Goal: Task Accomplishment & Management: Complete application form

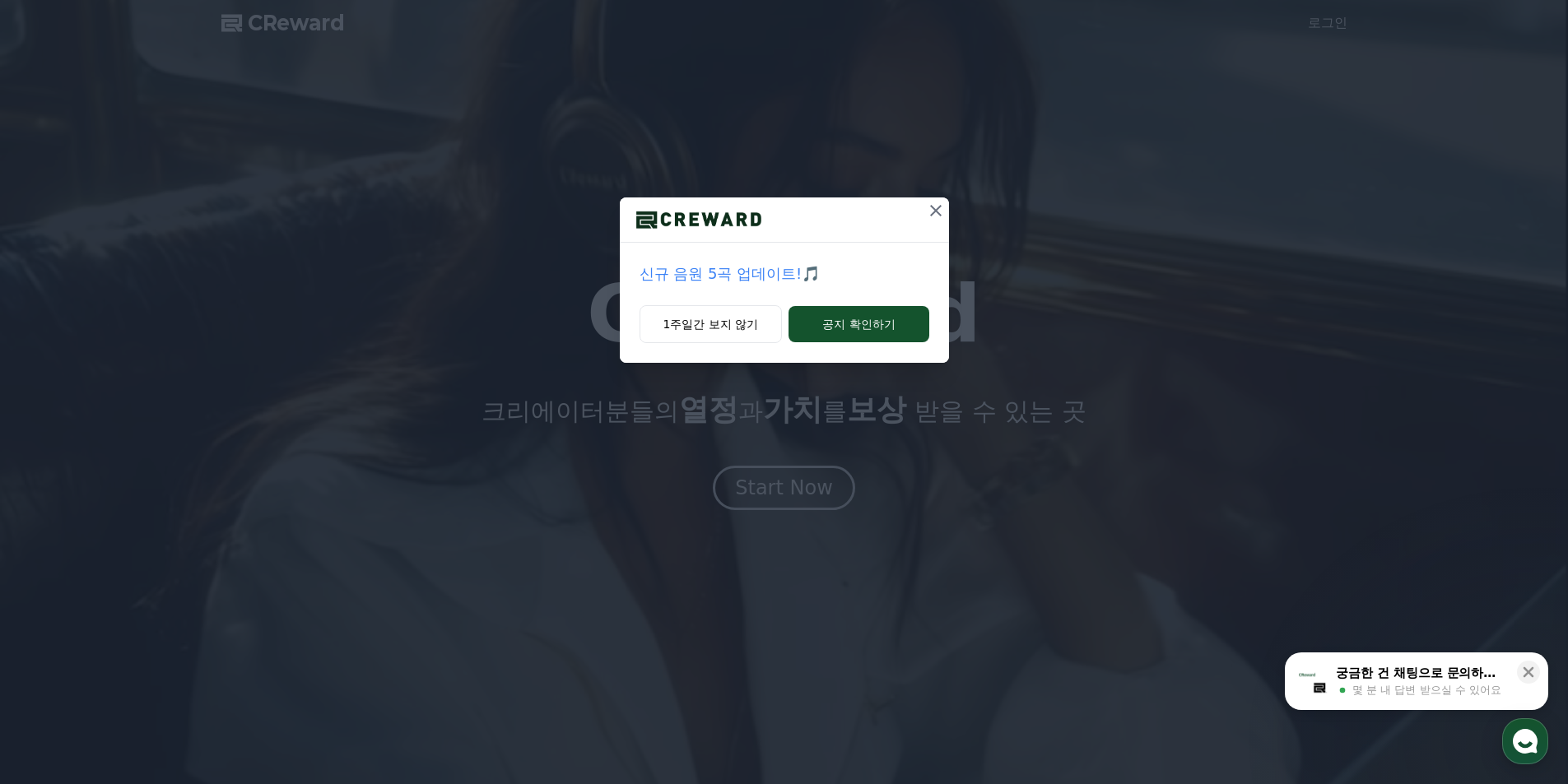
click at [932, 216] on icon at bounding box center [936, 211] width 20 height 20
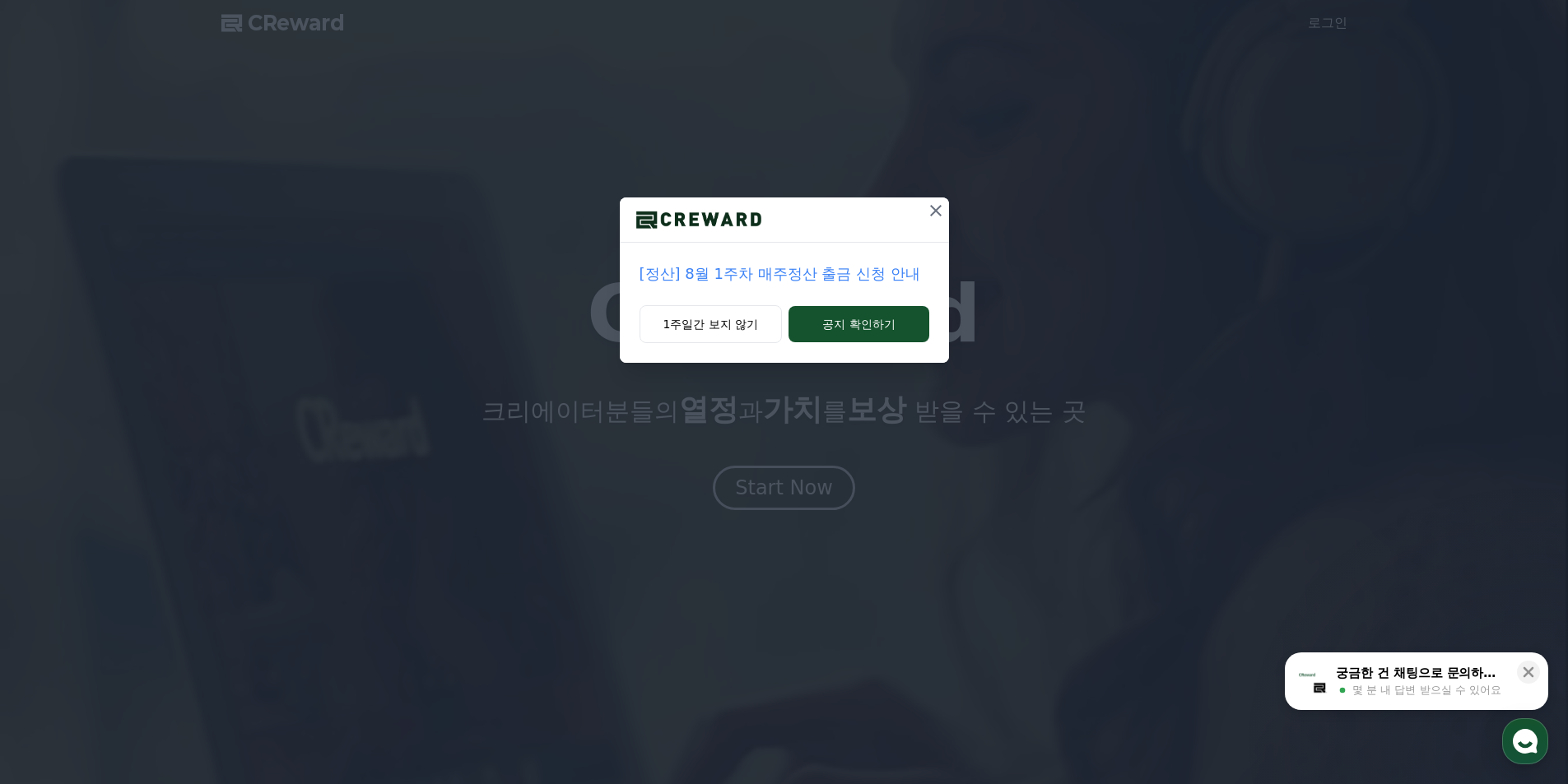
click at [932, 216] on icon at bounding box center [936, 211] width 20 height 20
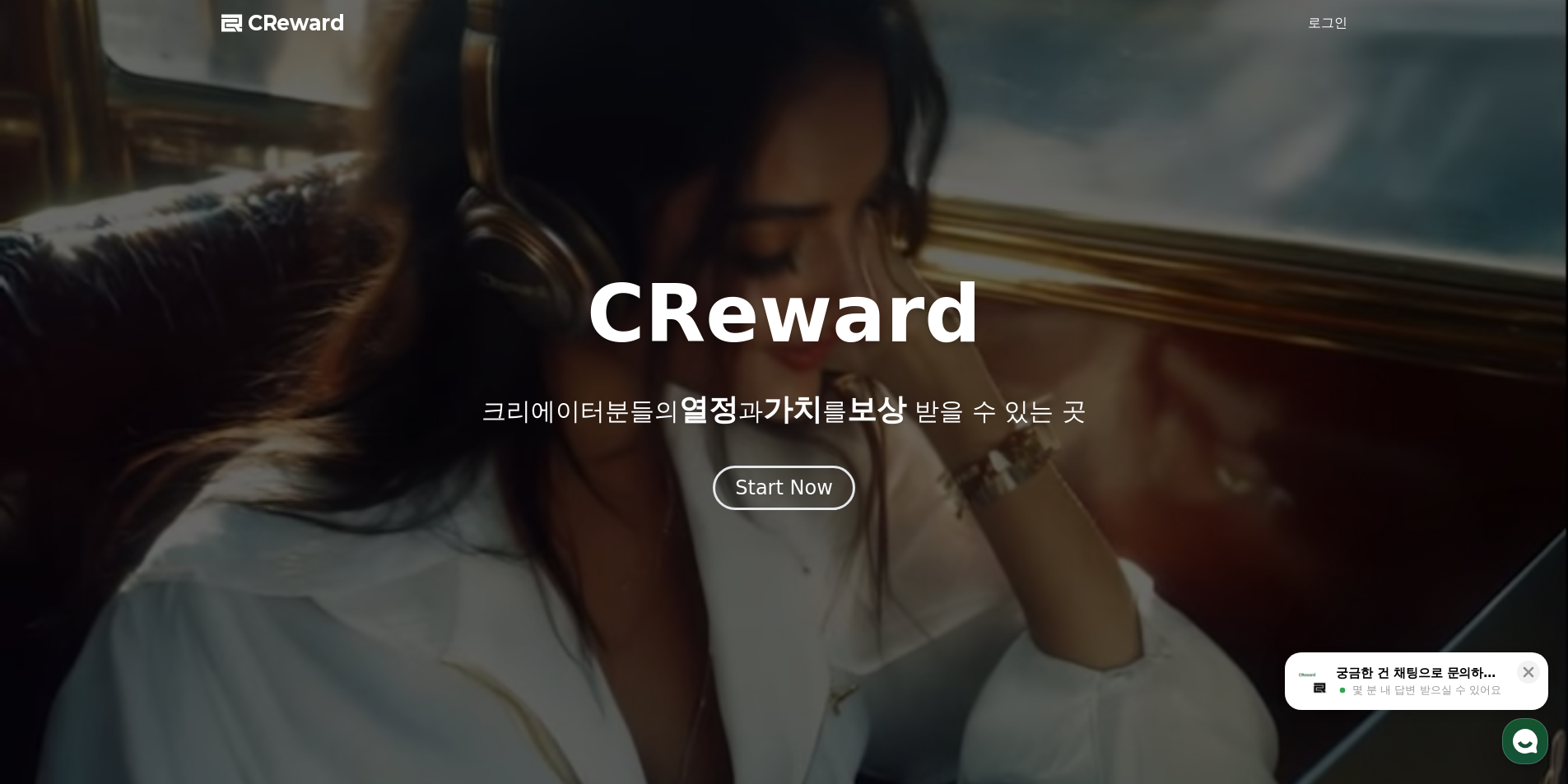
click at [1325, 23] on link "로그인" at bounding box center [1327, 23] width 39 height 20
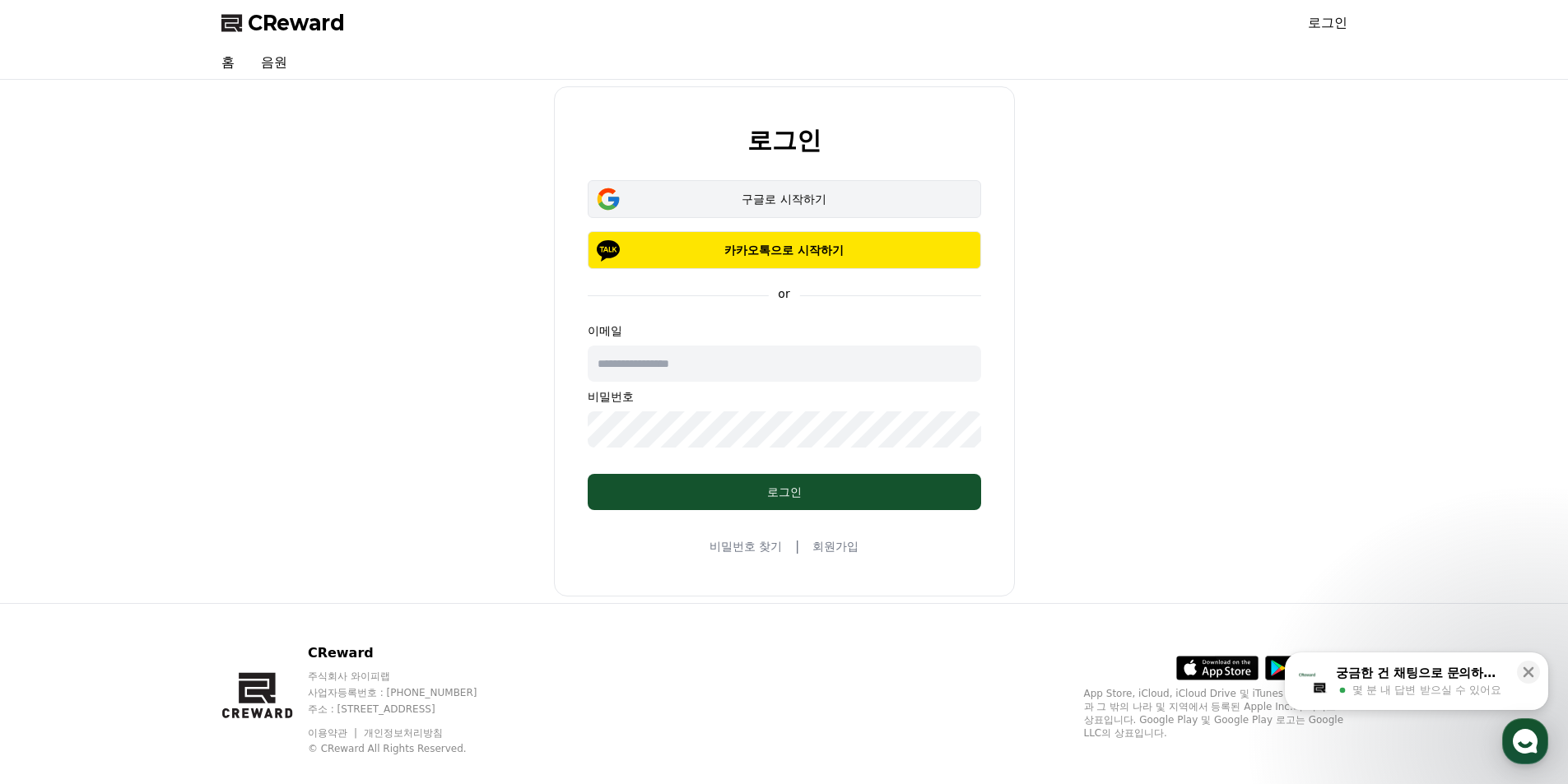
click at [825, 192] on div "구글로 시작하기" at bounding box center [784, 199] width 345 height 17
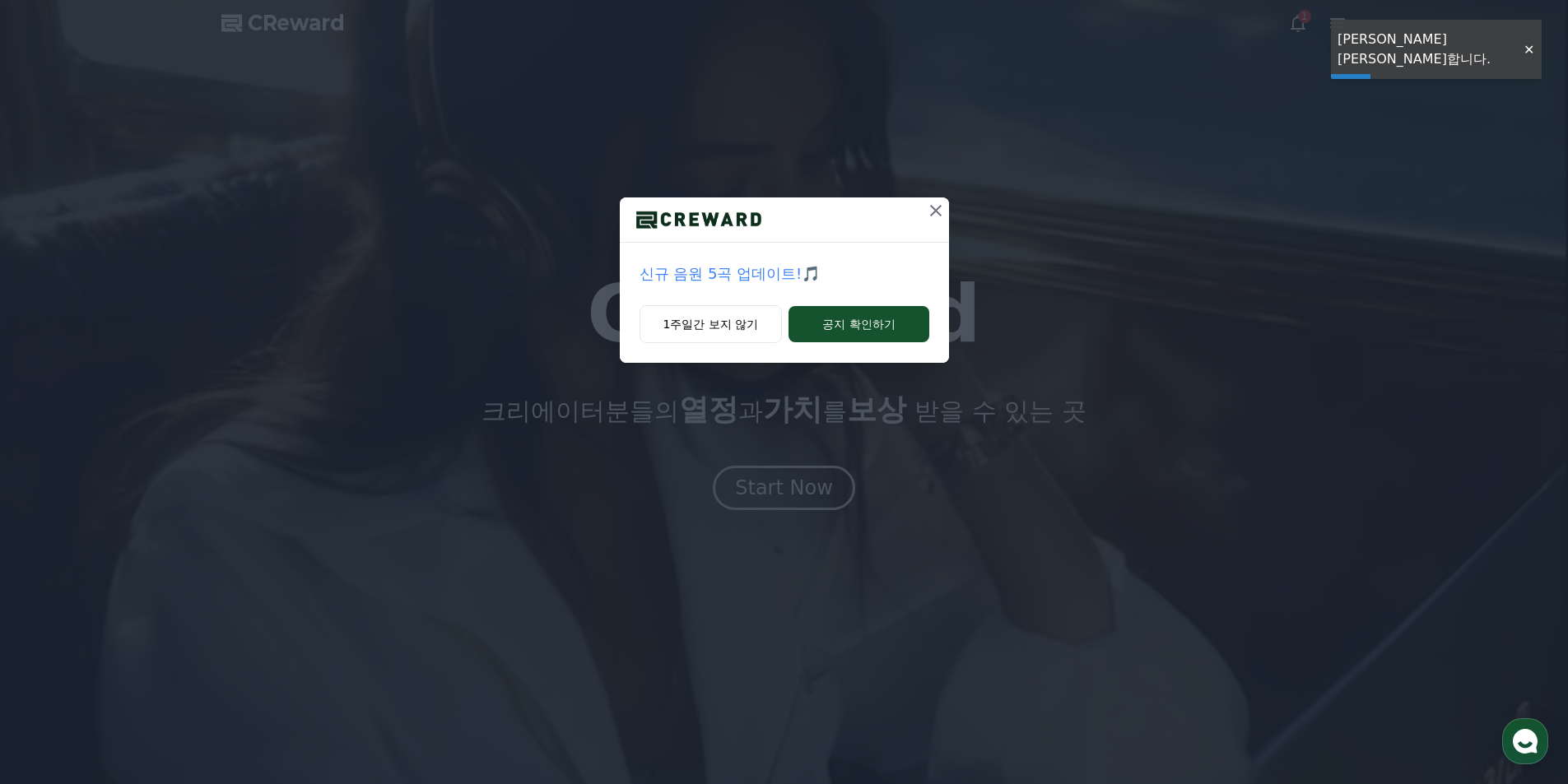
click at [939, 207] on icon at bounding box center [936, 211] width 12 height 12
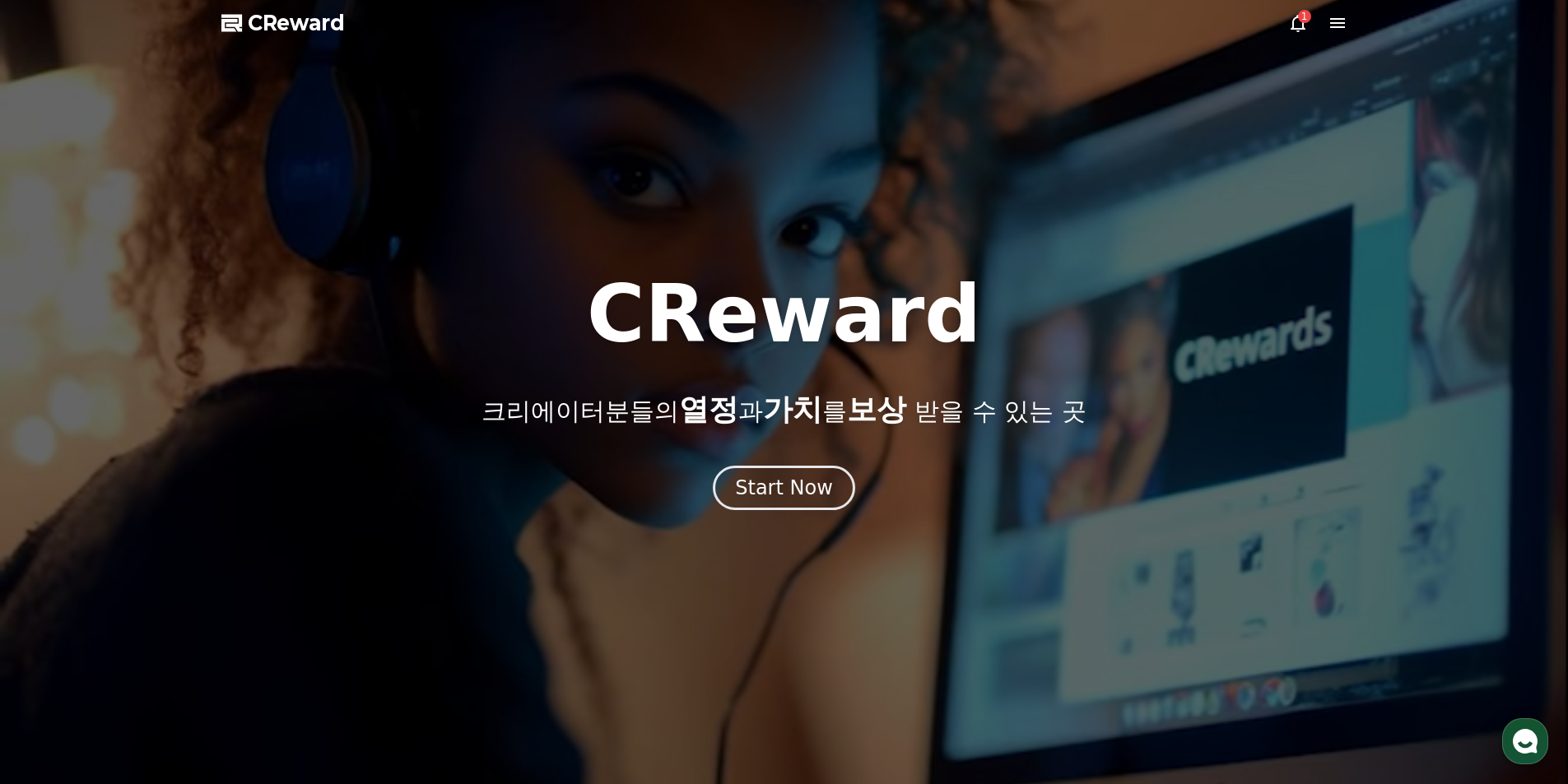
click at [1335, 22] on icon at bounding box center [1338, 23] width 20 height 20
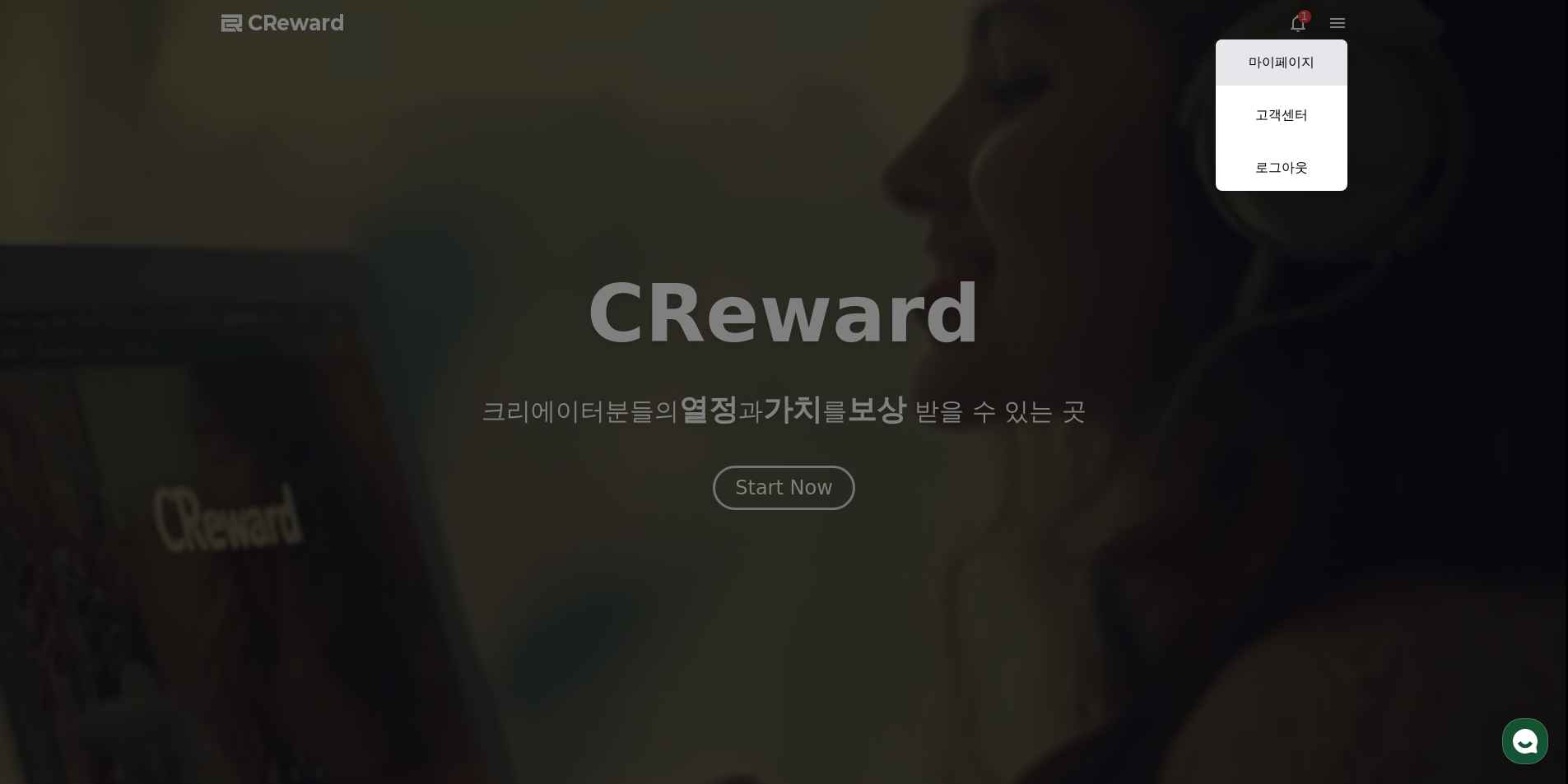
click at [1285, 76] on link "마이페이지" at bounding box center [1282, 62] width 132 height 46
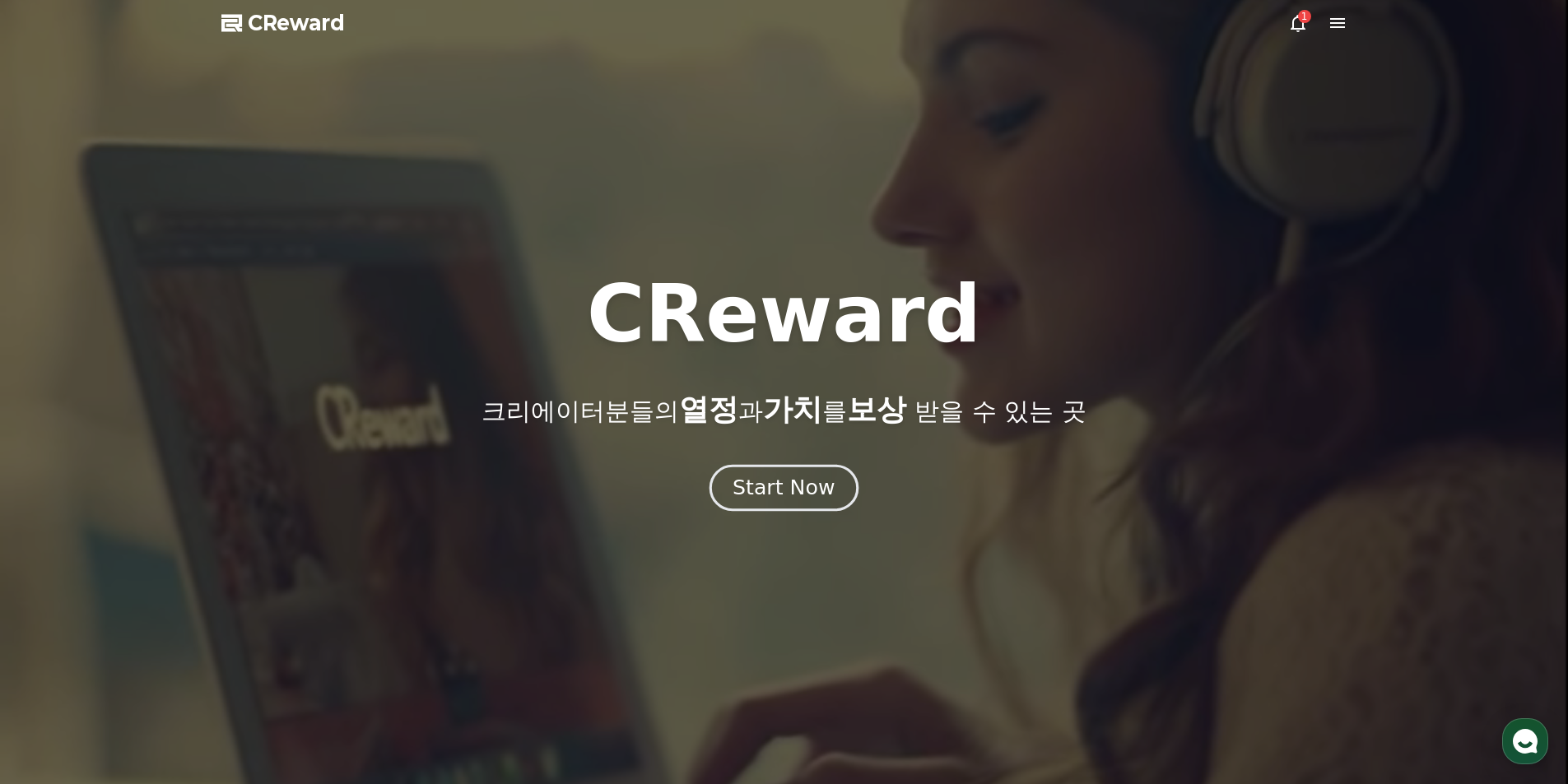
select select "**********"
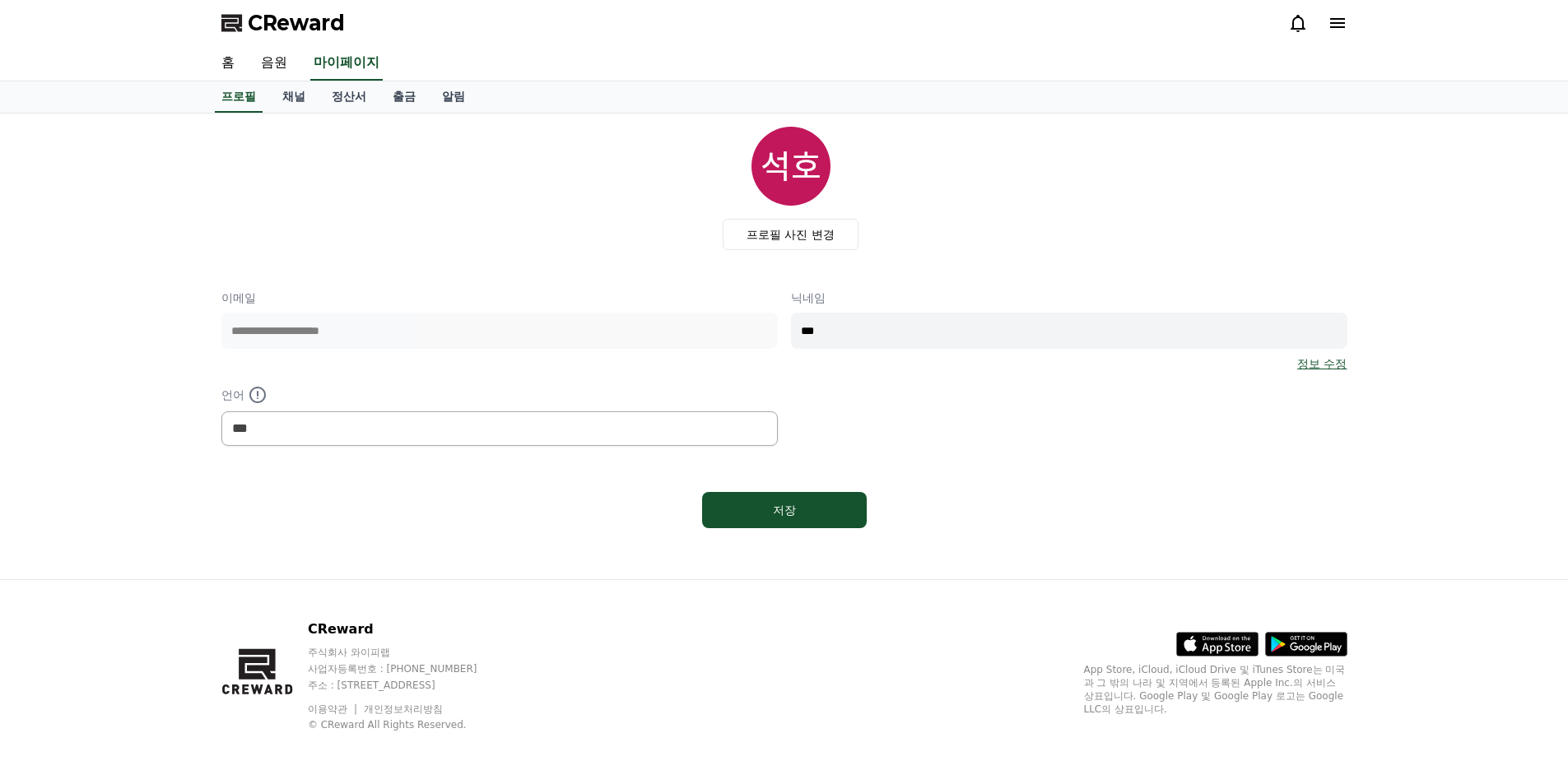
select select "**********"
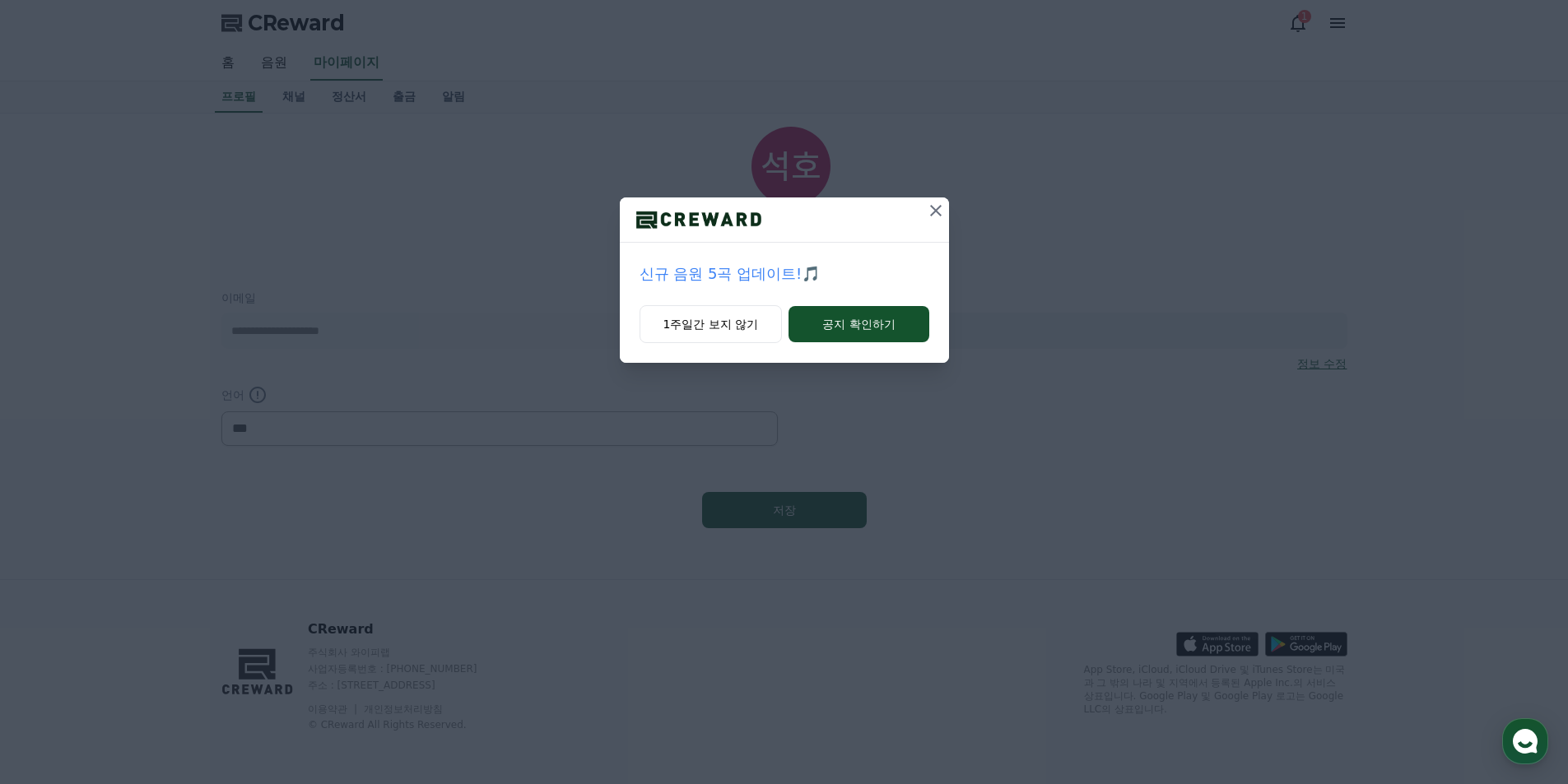
click at [935, 208] on icon at bounding box center [936, 211] width 20 height 20
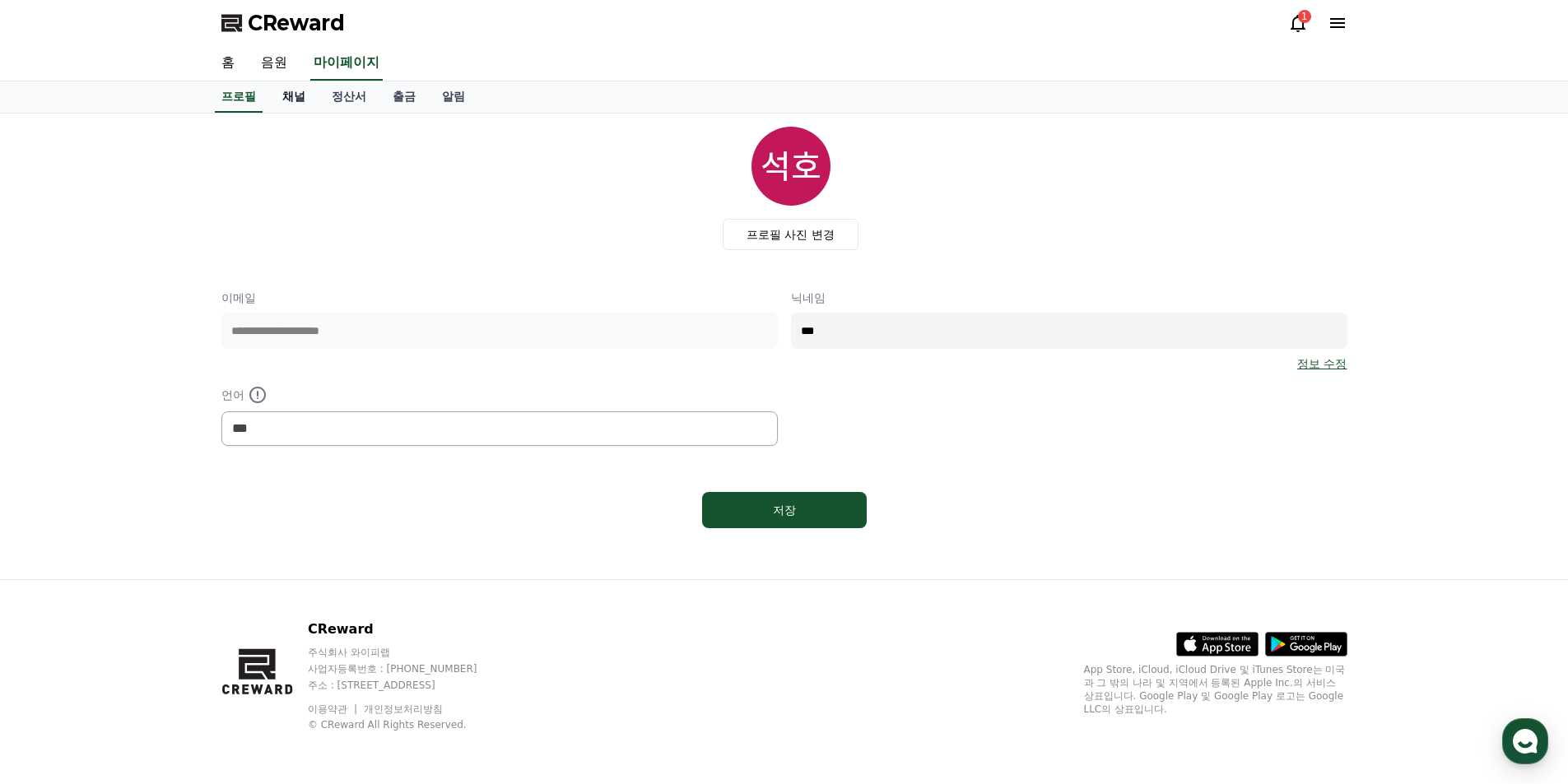
click at [297, 99] on link "채널" at bounding box center [294, 96] width 49 height 31
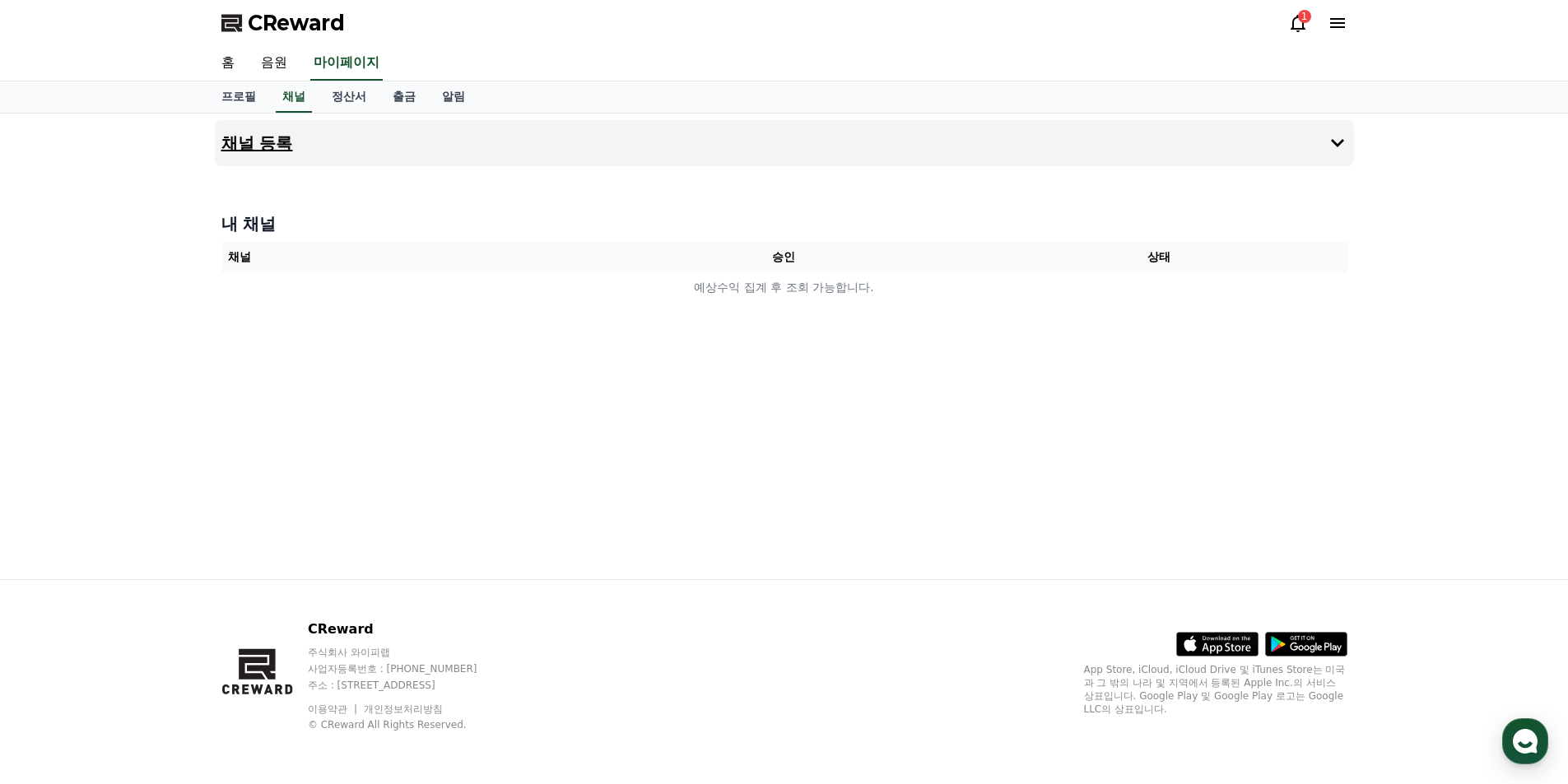
click at [295, 150] on button "채널 등록" at bounding box center [784, 143] width 1139 height 46
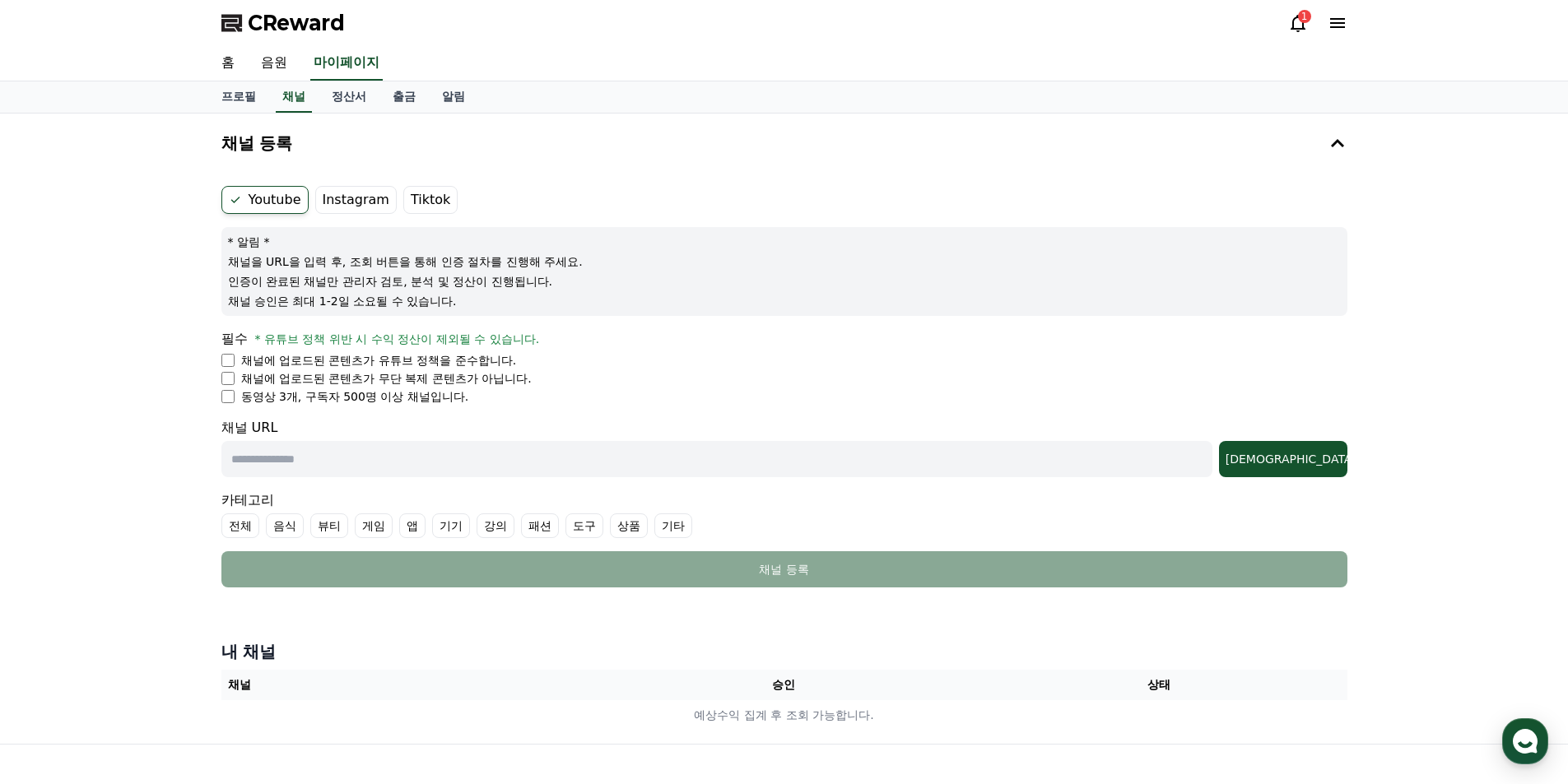
click at [669, 525] on label "기타" at bounding box center [673, 526] width 38 height 25
click at [354, 471] on input "text" at bounding box center [717, 459] width 991 height 36
click at [1213, 461] on input "text" at bounding box center [717, 459] width 991 height 36
paste input "**********"
type input "**********"
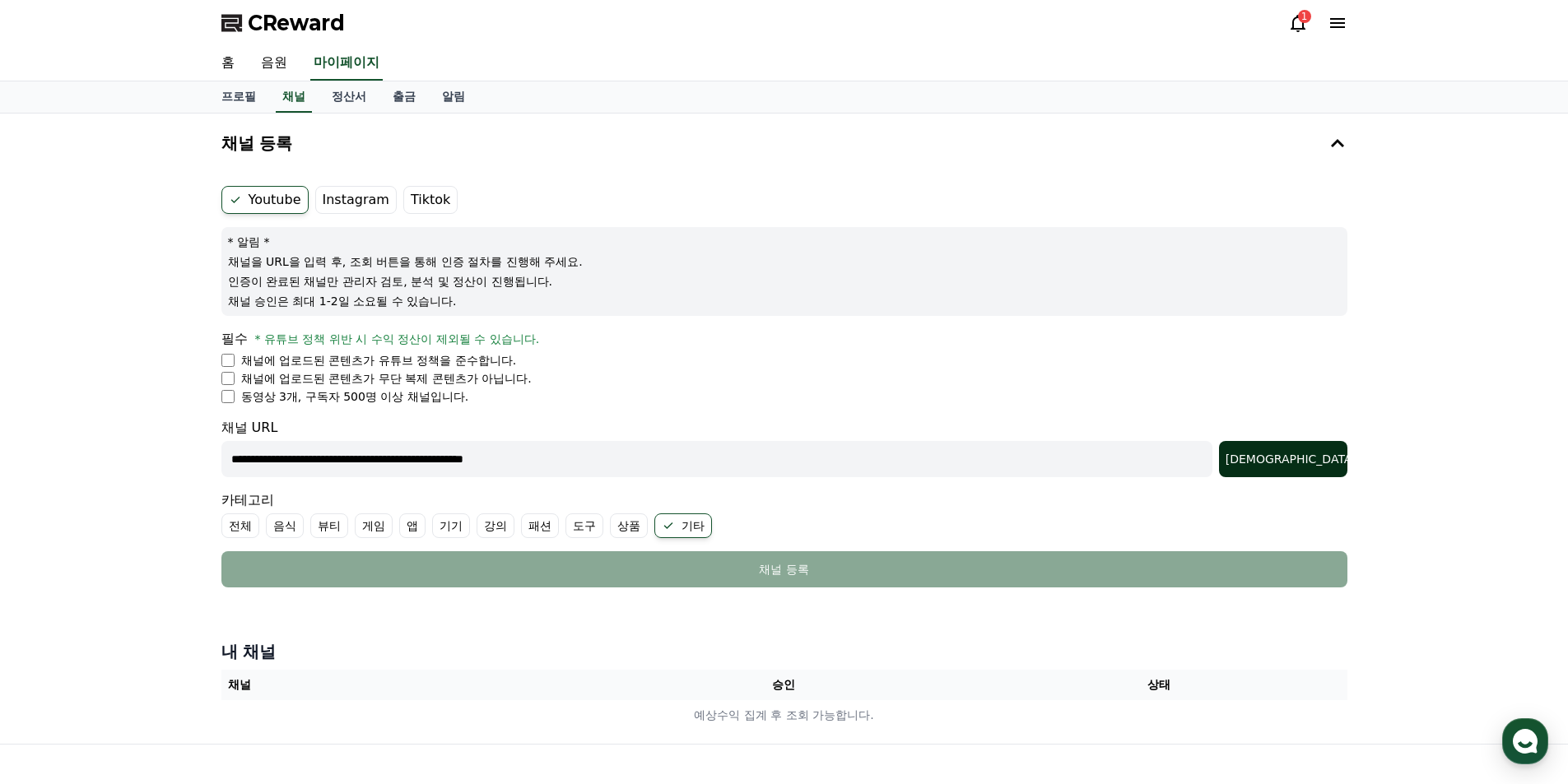
click at [1340, 455] on div "조회" at bounding box center [1284, 459] width 115 height 17
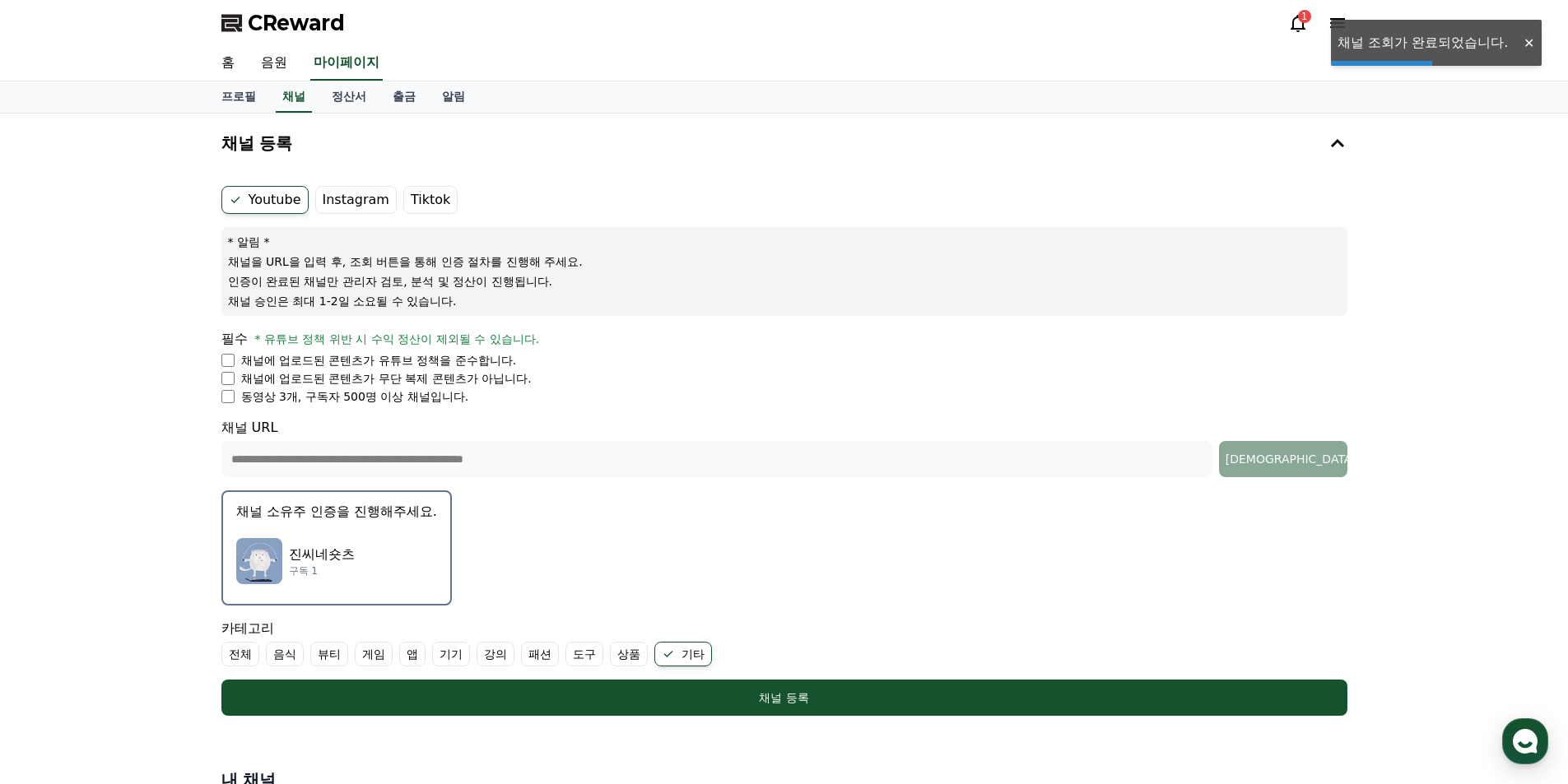
click at [403, 570] on div "진씨네숏츠 구독 1" at bounding box center [337, 561] width 201 height 66
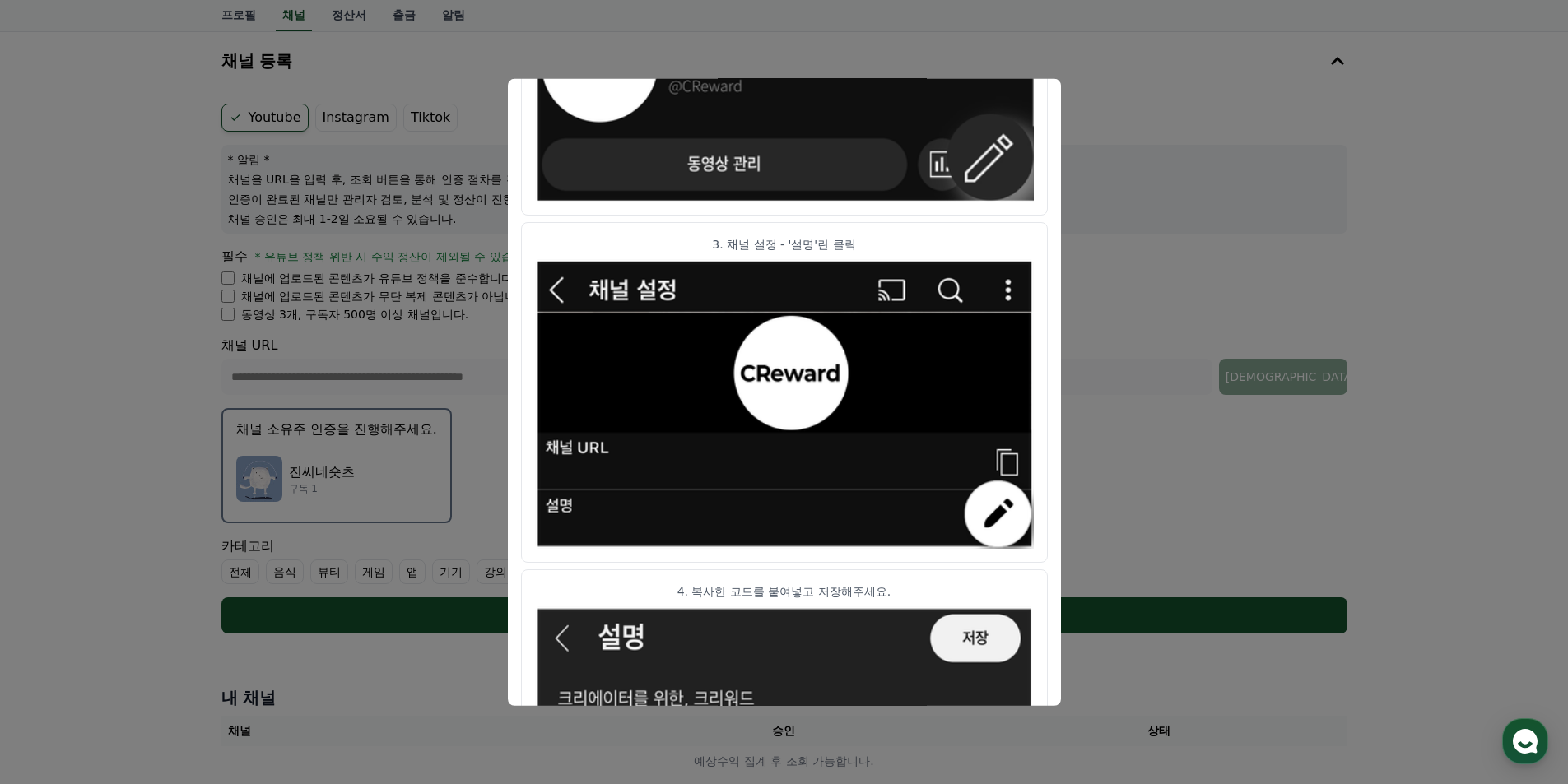
scroll to position [793, 0]
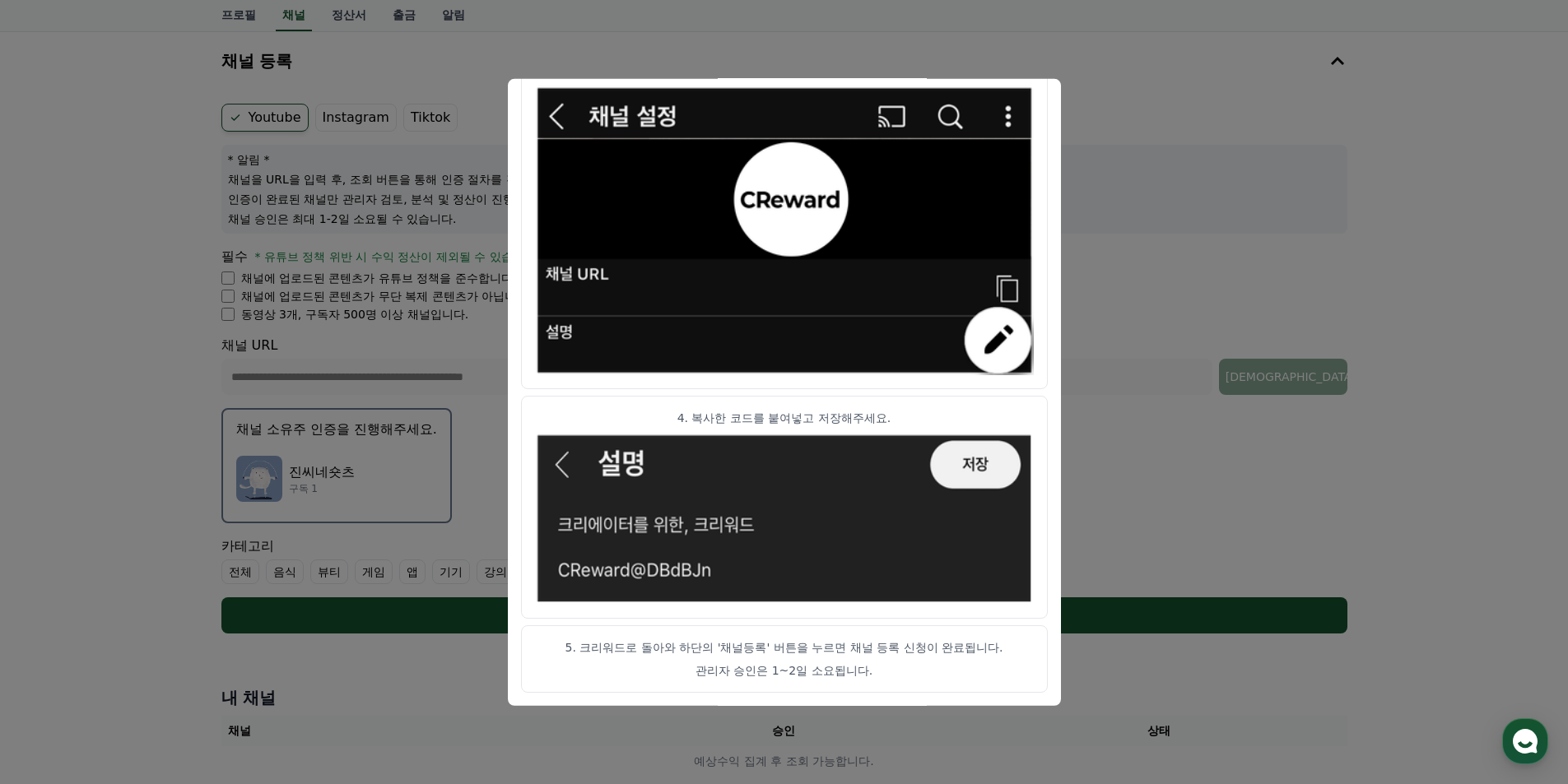
click at [1143, 486] on button "close modal" at bounding box center [784, 392] width 1568 height 784
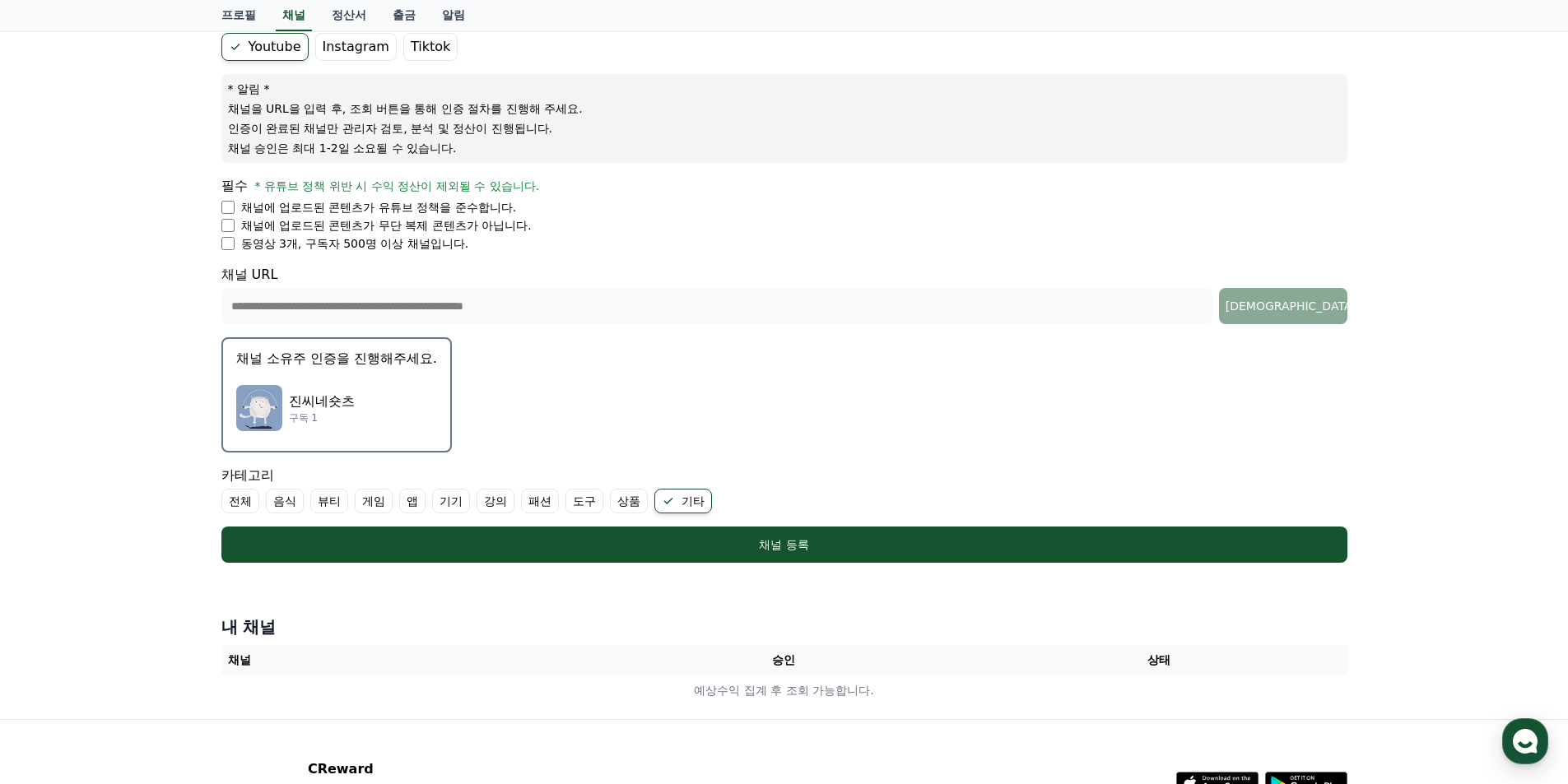
scroll to position [165, 0]
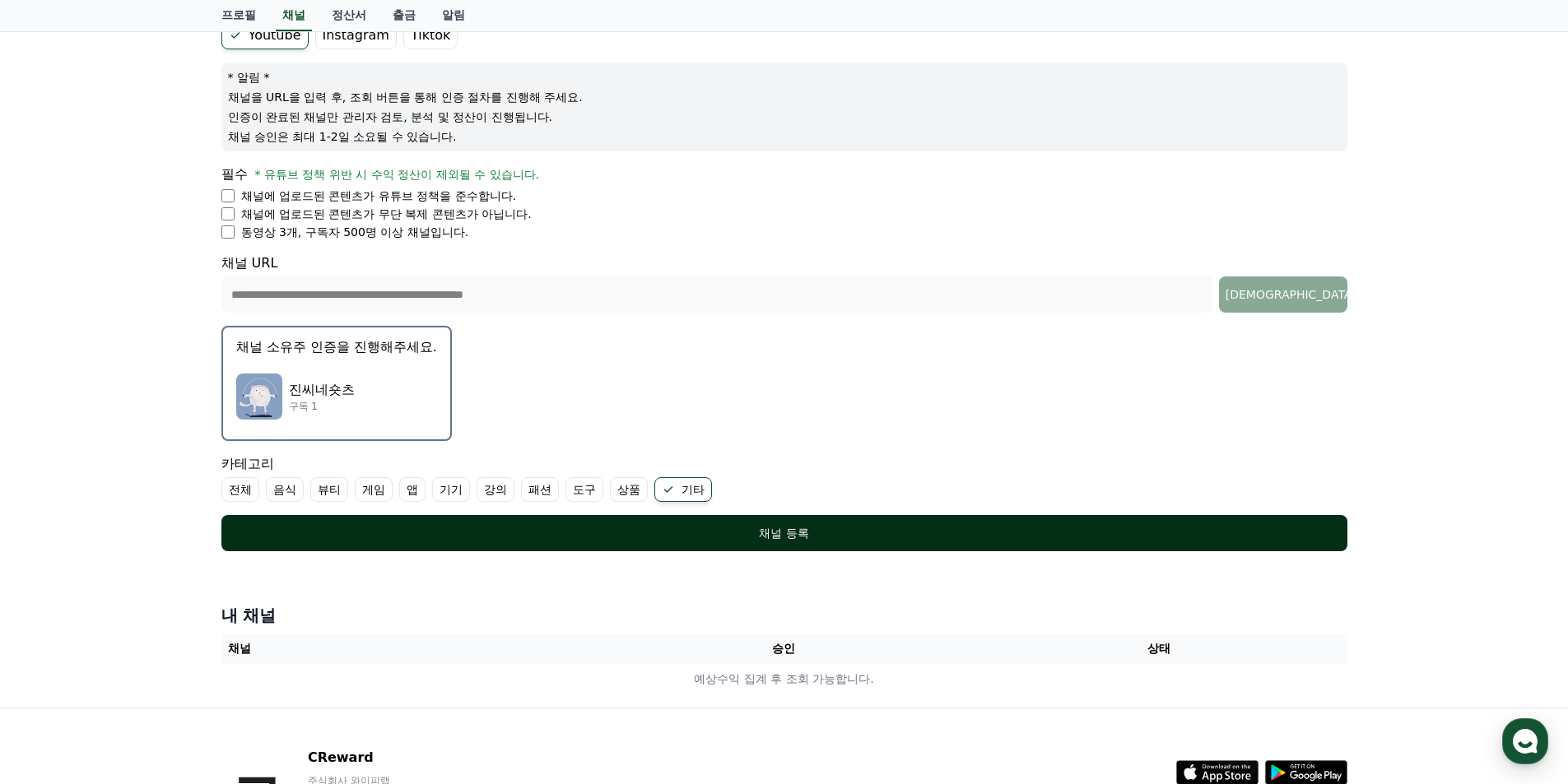
click at [934, 532] on div "채널 등록" at bounding box center [784, 533] width 1060 height 17
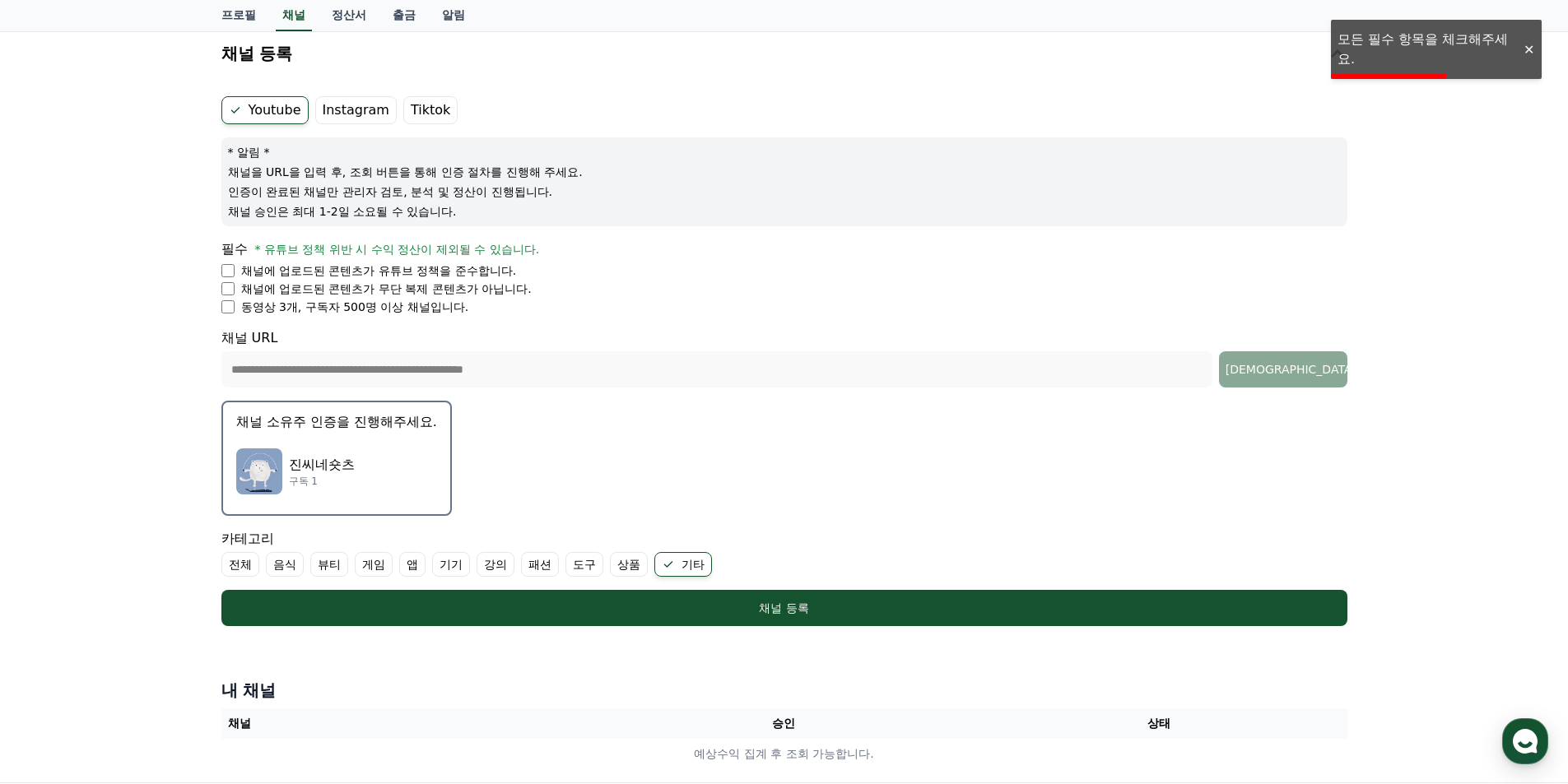
scroll to position [82, 0]
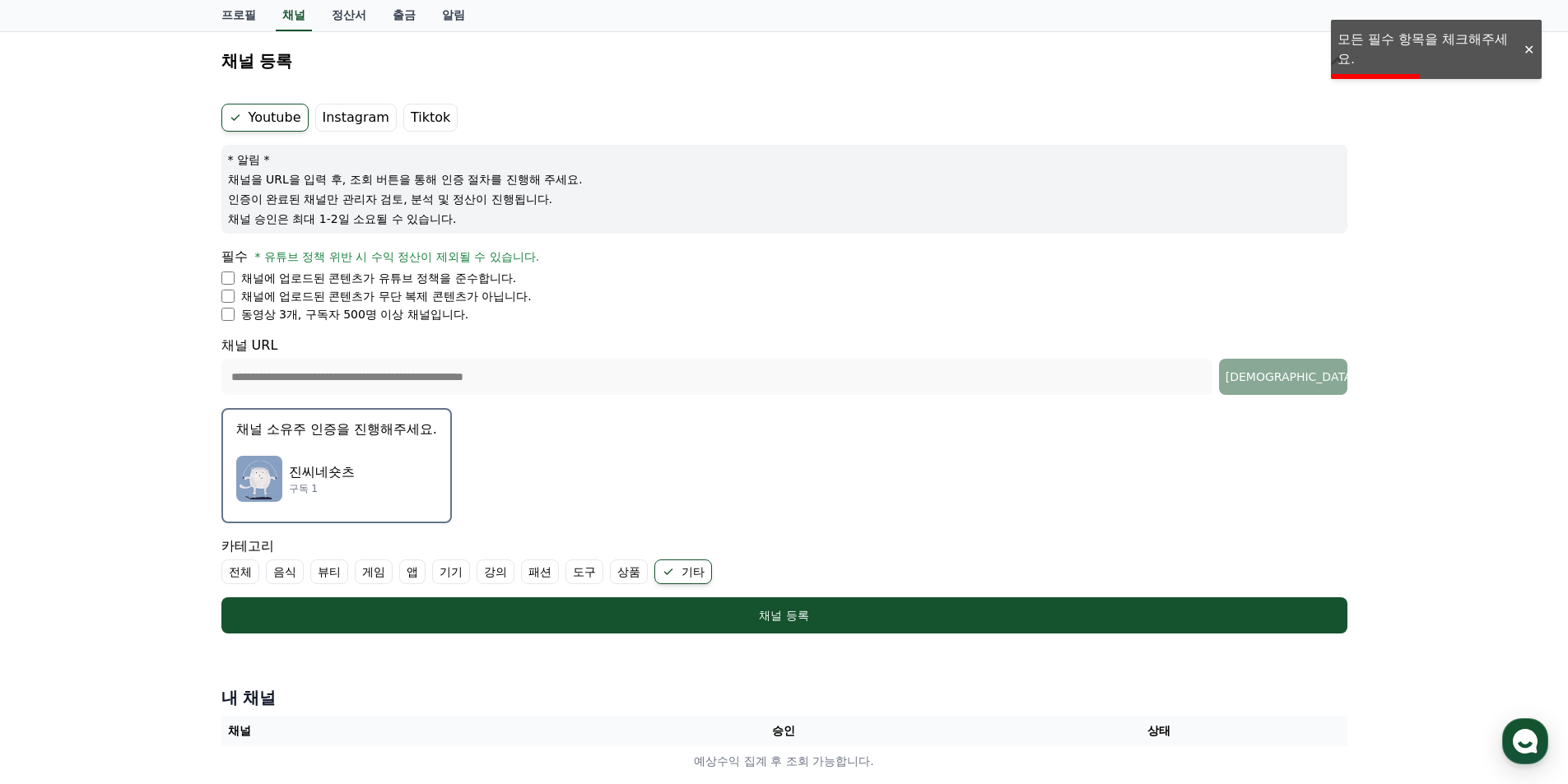
click at [1404, 62] on div "**********" at bounding box center [784, 410] width 1568 height 759
click at [1511, 53] on div "**********" at bounding box center [784, 410] width 1568 height 759
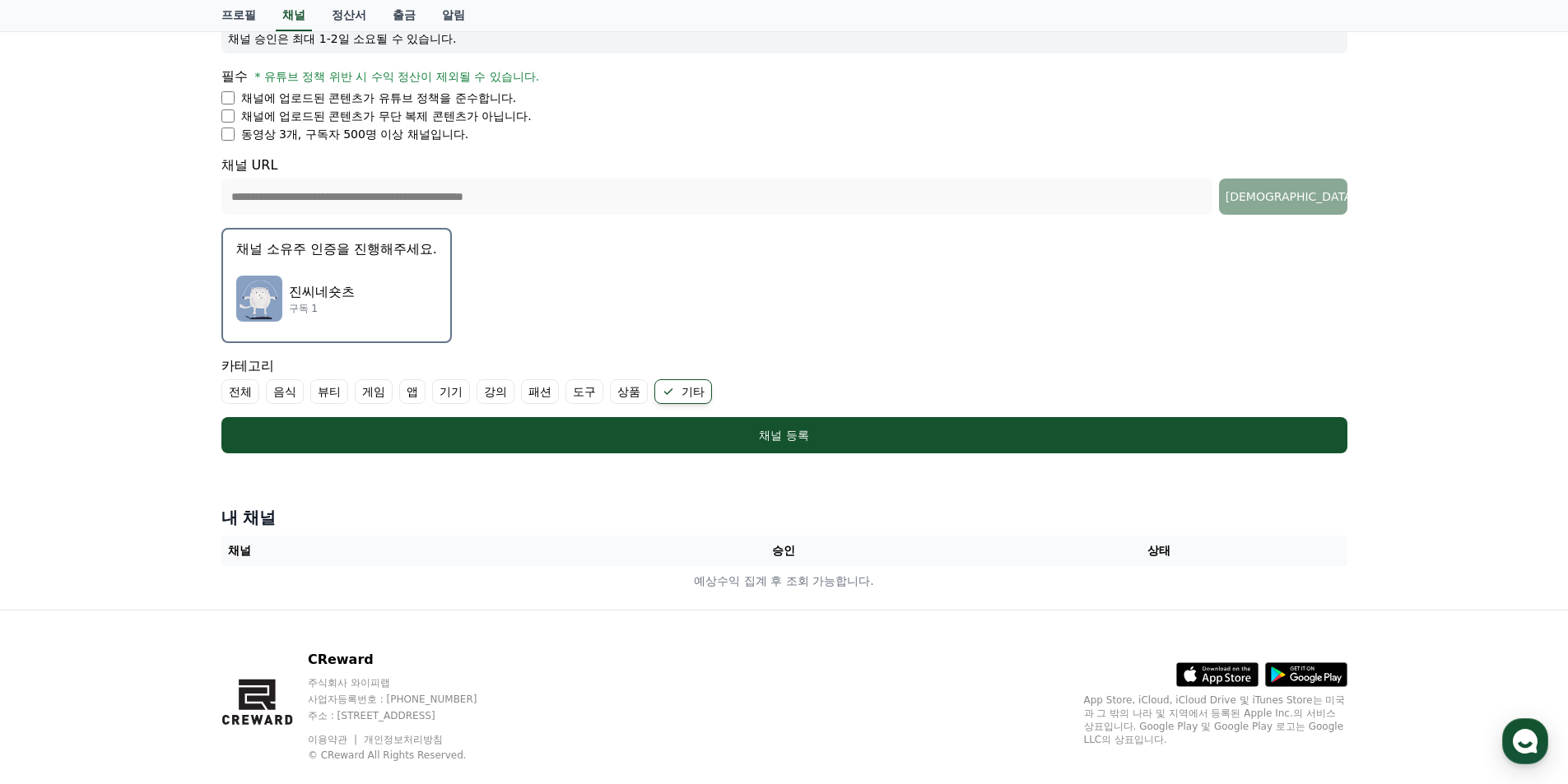
scroll to position [293, 0]
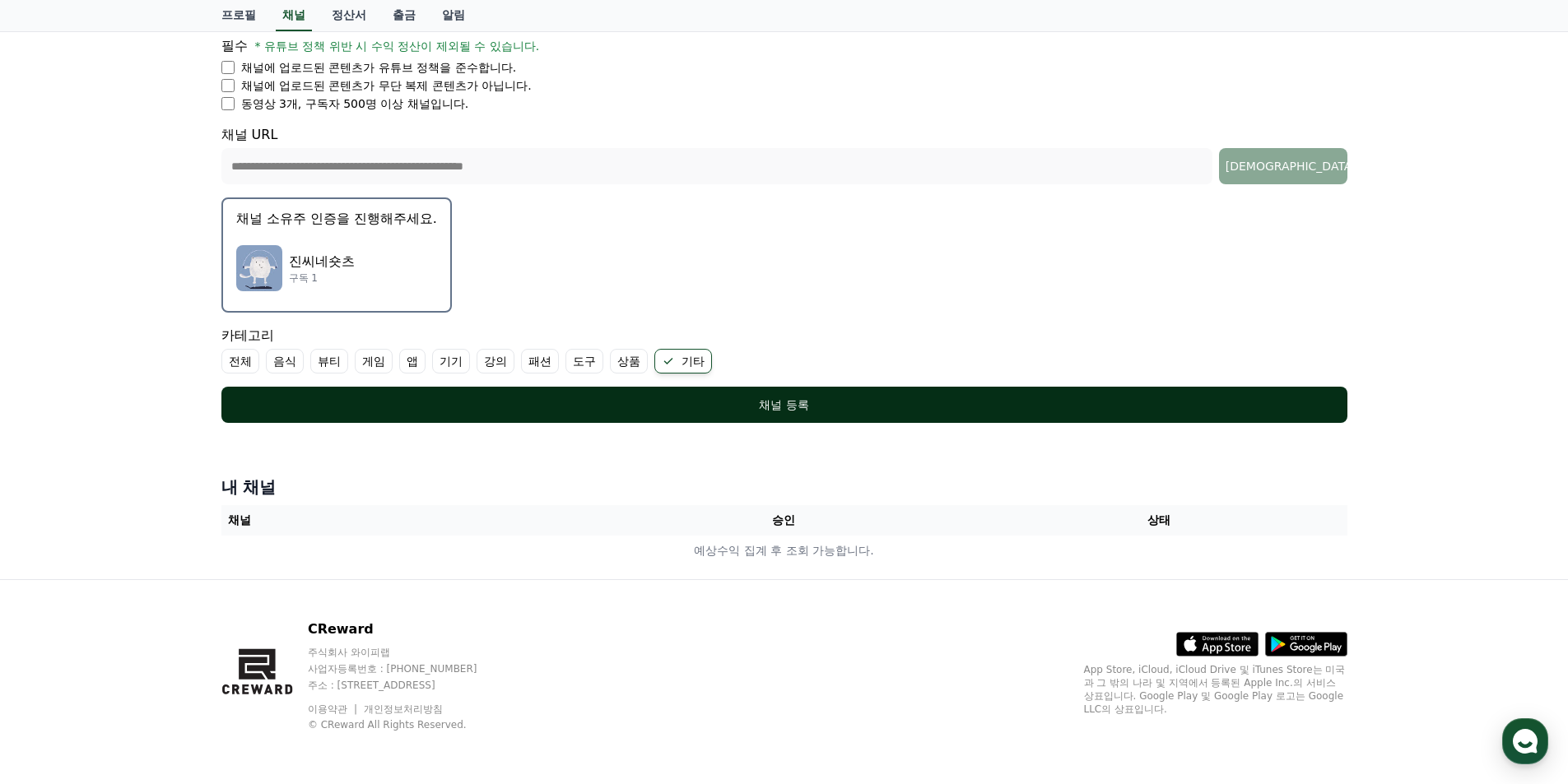
click at [723, 415] on button "채널 등록" at bounding box center [784, 405] width 1126 height 36
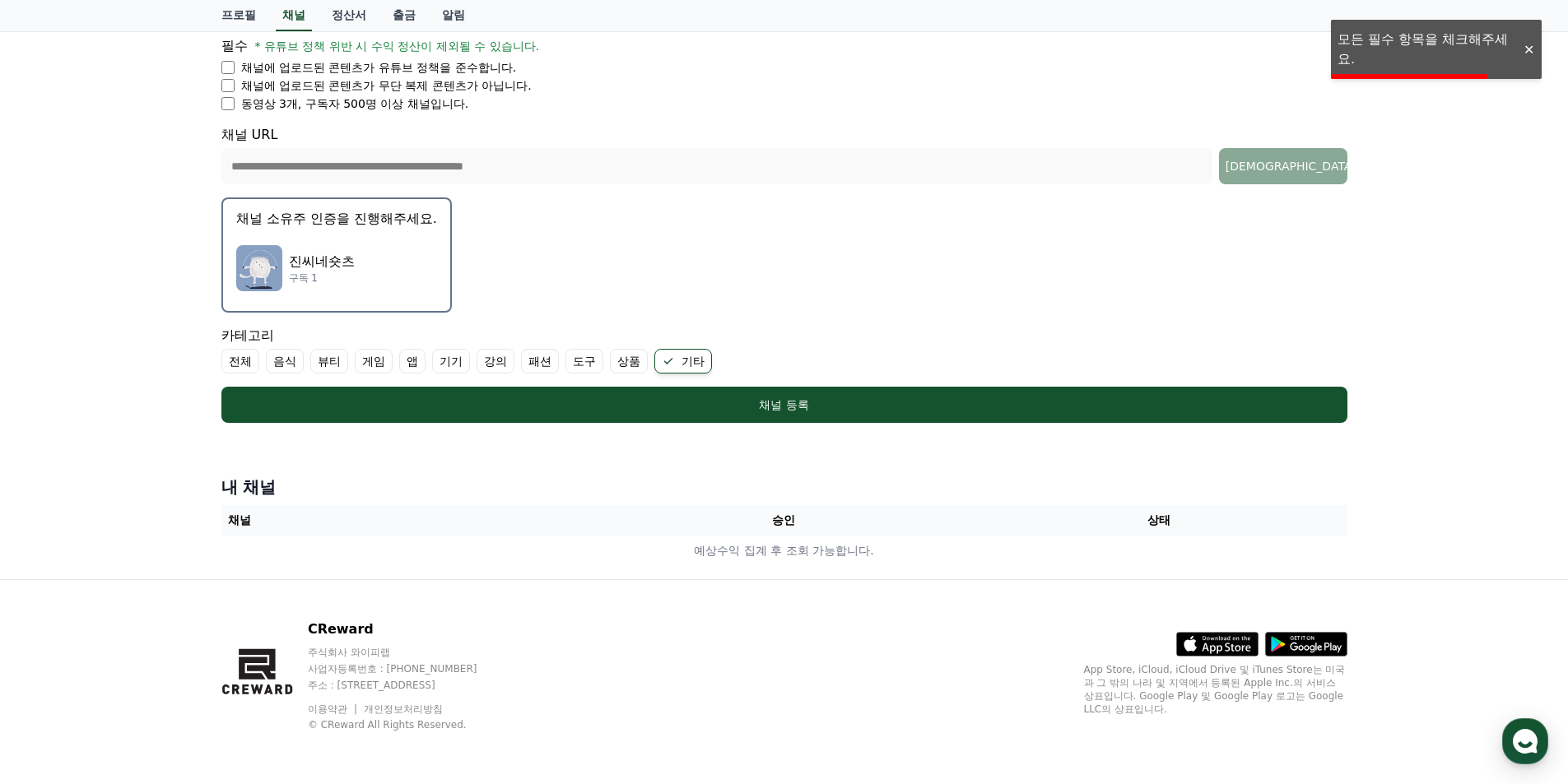
click at [358, 289] on div "진씨네숏츠 구독 1" at bounding box center [337, 268] width 201 height 66
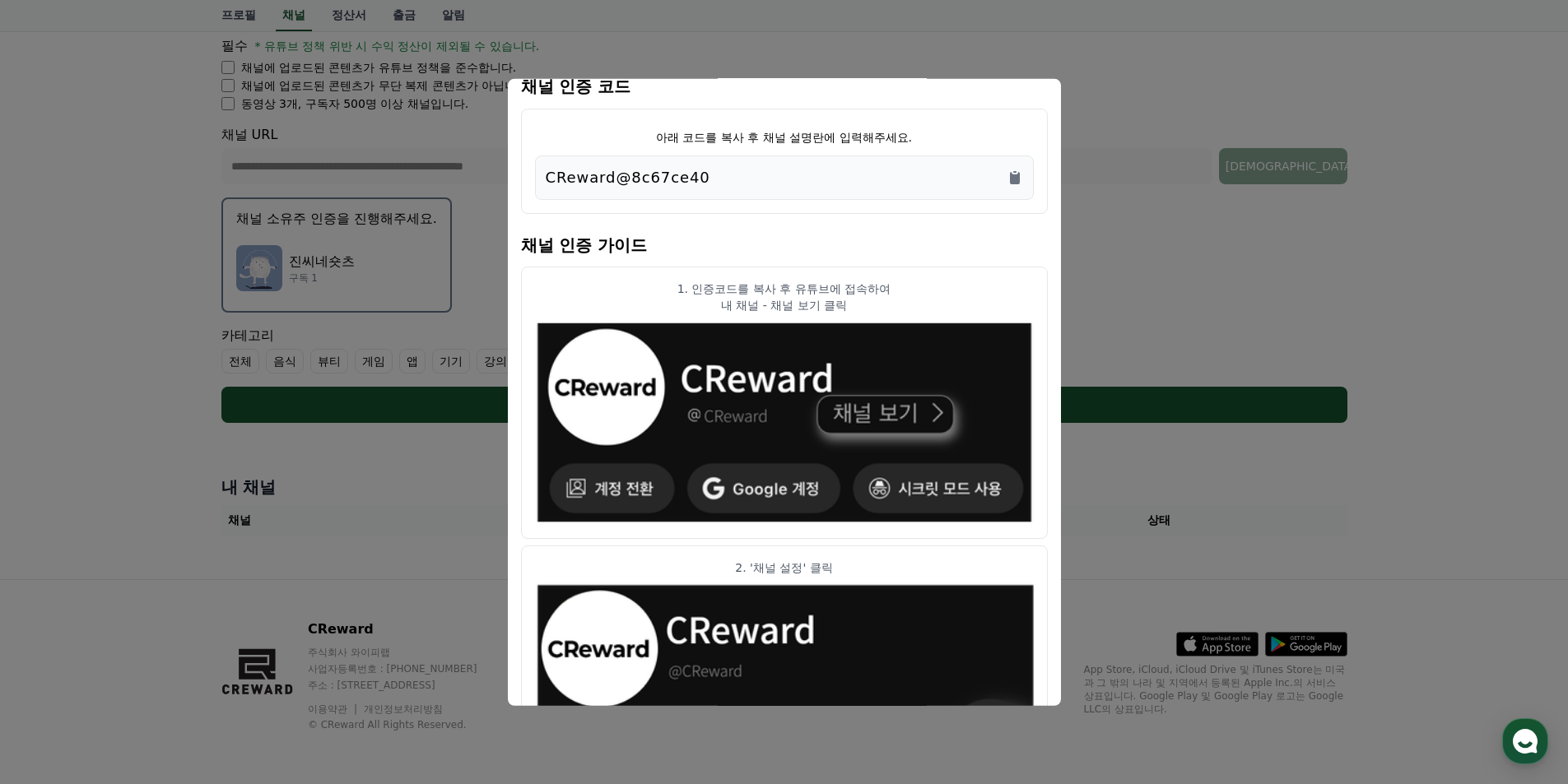
scroll to position [0, 0]
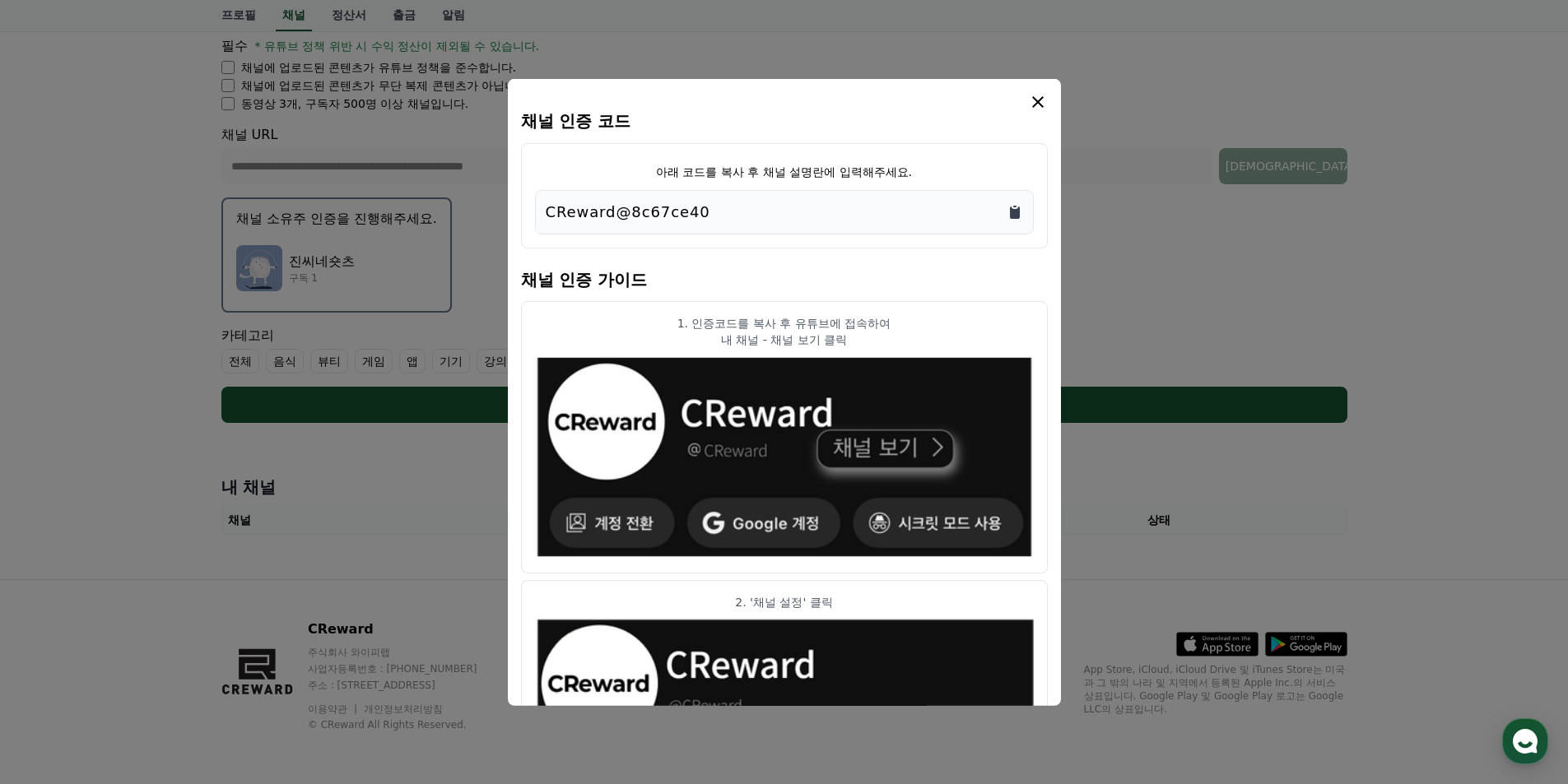
click at [1021, 216] on icon "Copy to clipboard" at bounding box center [1015, 211] width 17 height 17
click at [1184, 332] on button "close modal" at bounding box center [784, 392] width 1568 height 784
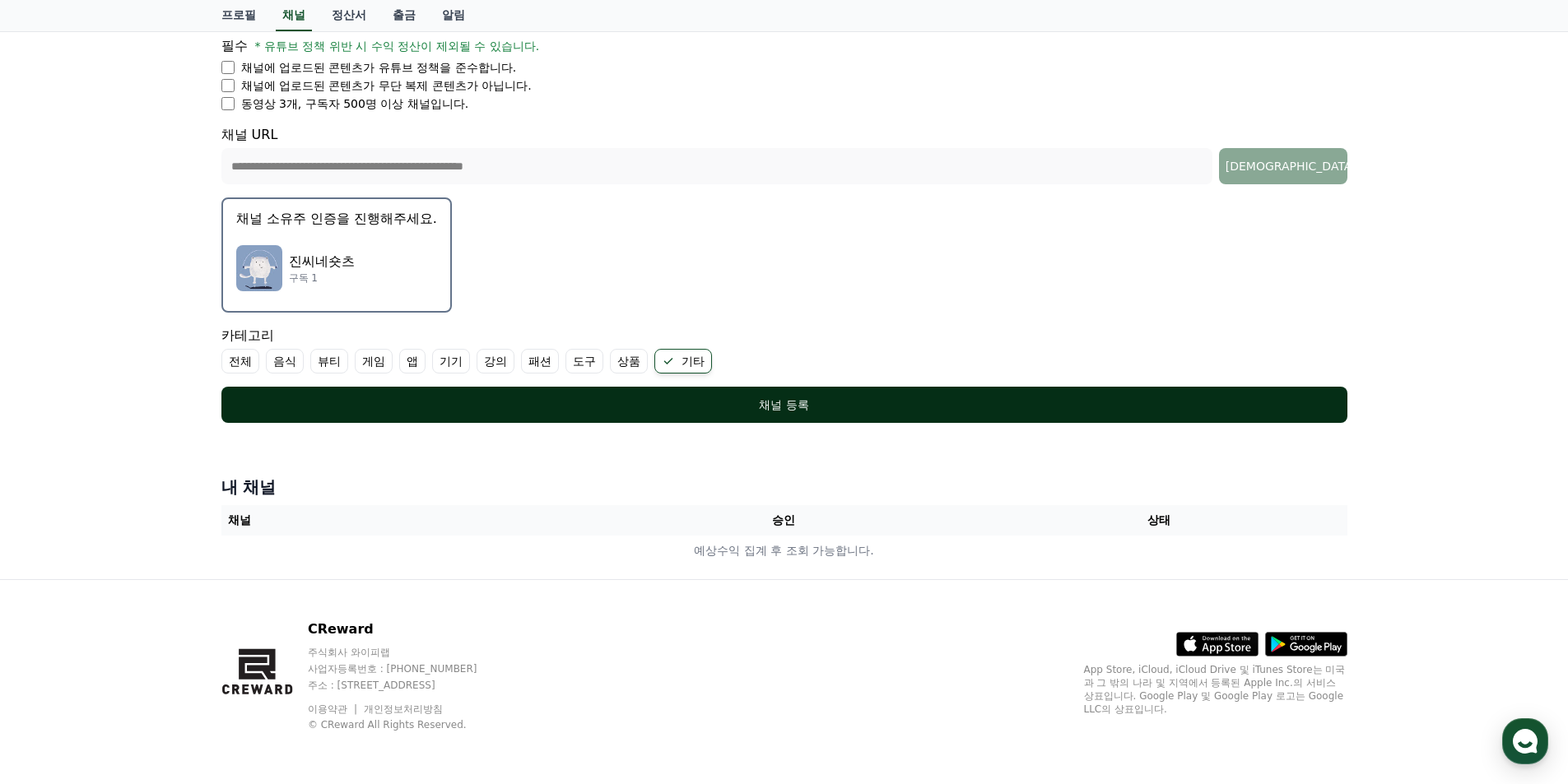
click at [967, 395] on button "채널 등록" at bounding box center [784, 405] width 1126 height 36
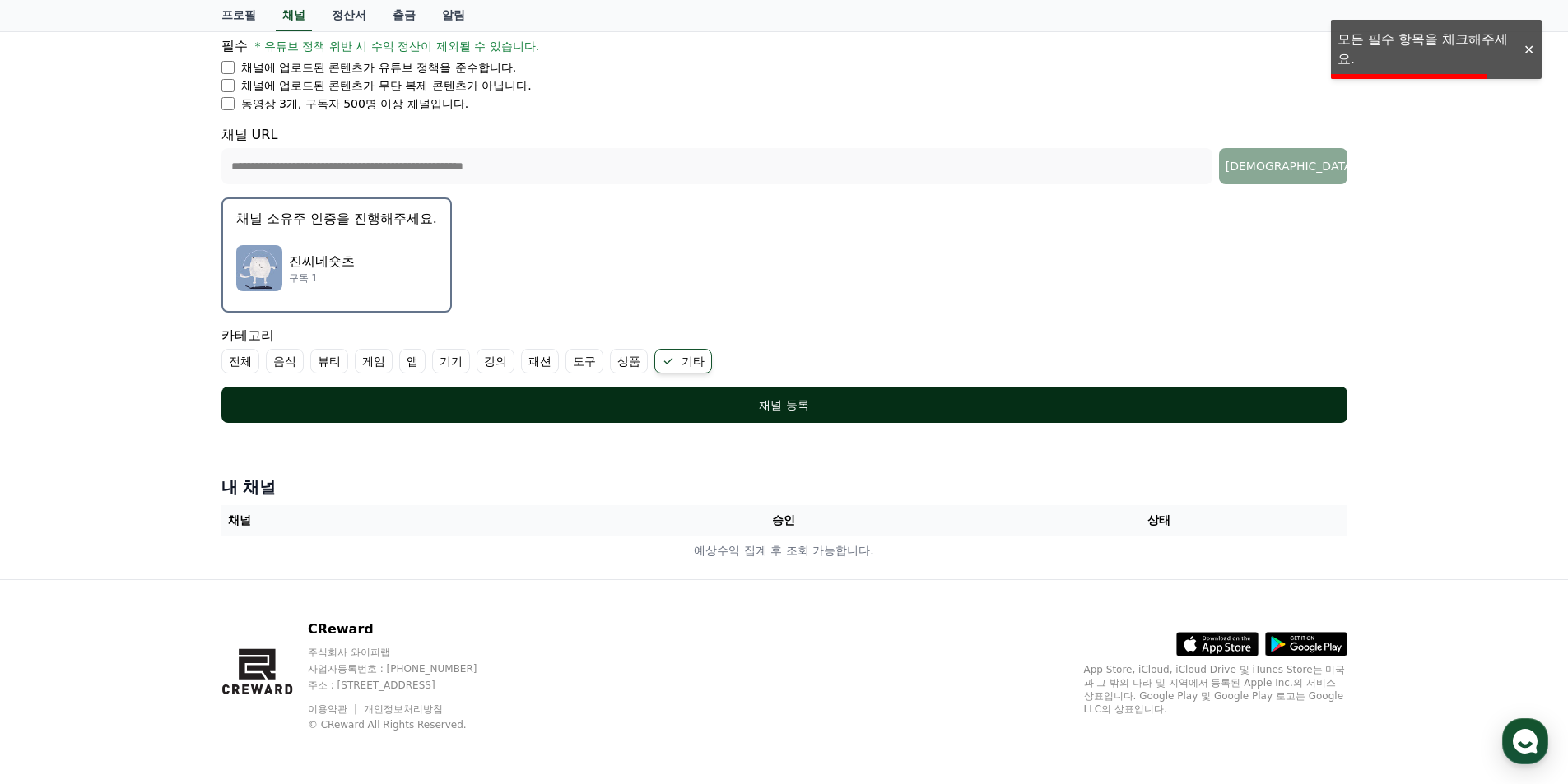
click at [967, 395] on button "채널 등록" at bounding box center [784, 405] width 1126 height 36
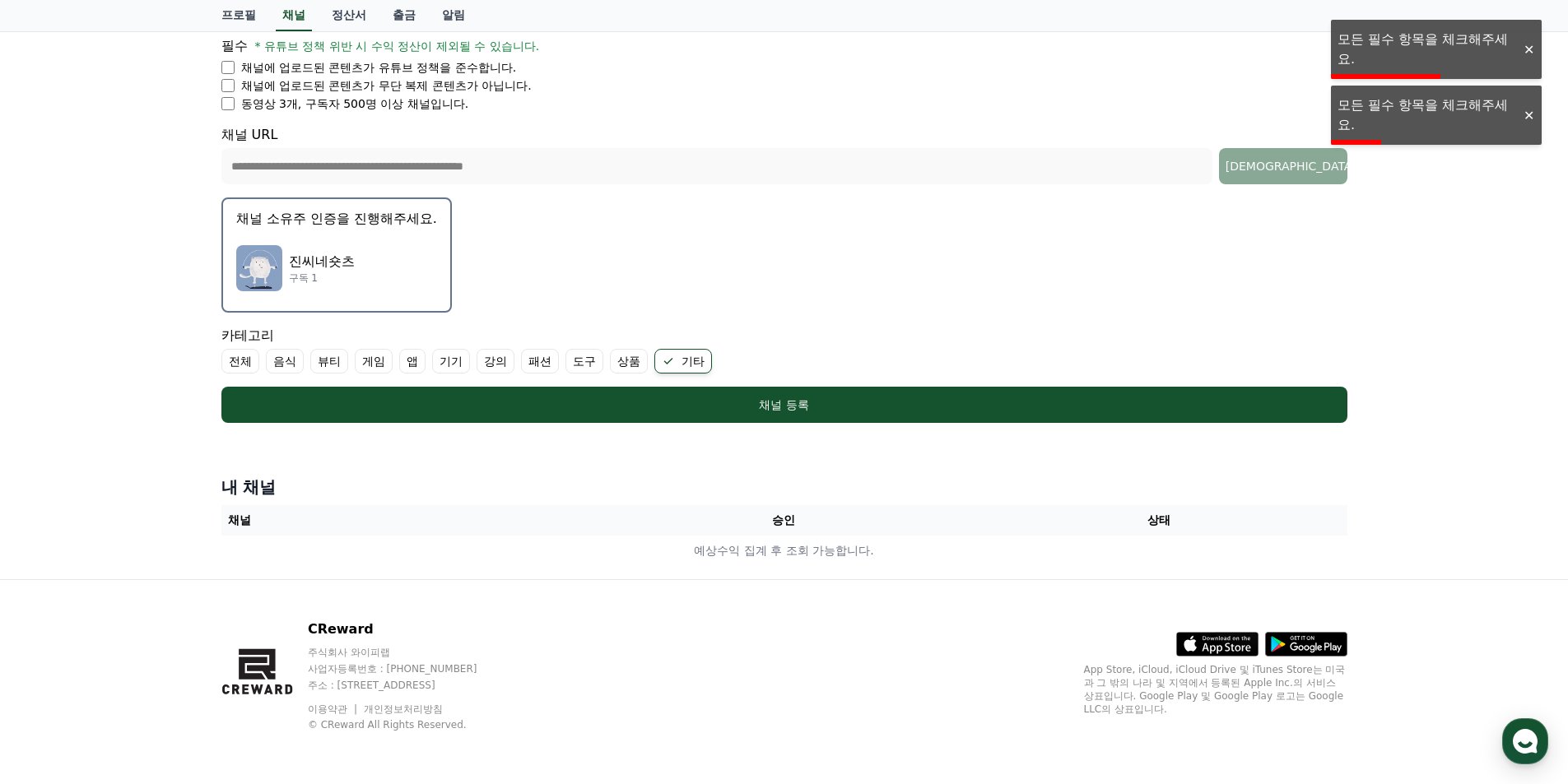
click at [0, 0] on div "**********" at bounding box center [0, 0] width 0 height 0
click at [1521, 113] on div at bounding box center [1529, 115] width 27 height 16
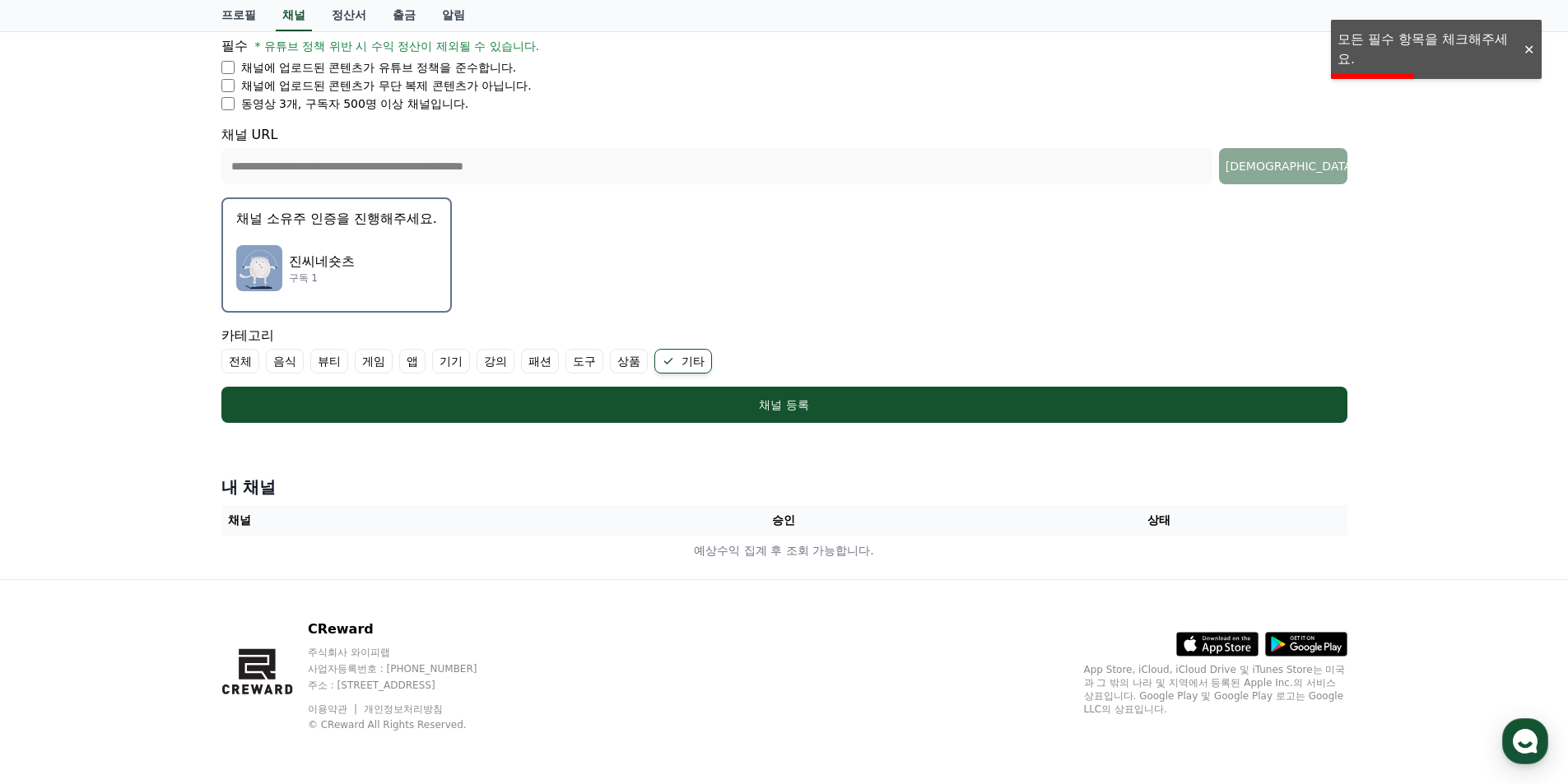
click at [1532, 53] on div at bounding box center [1529, 49] width 27 height 16
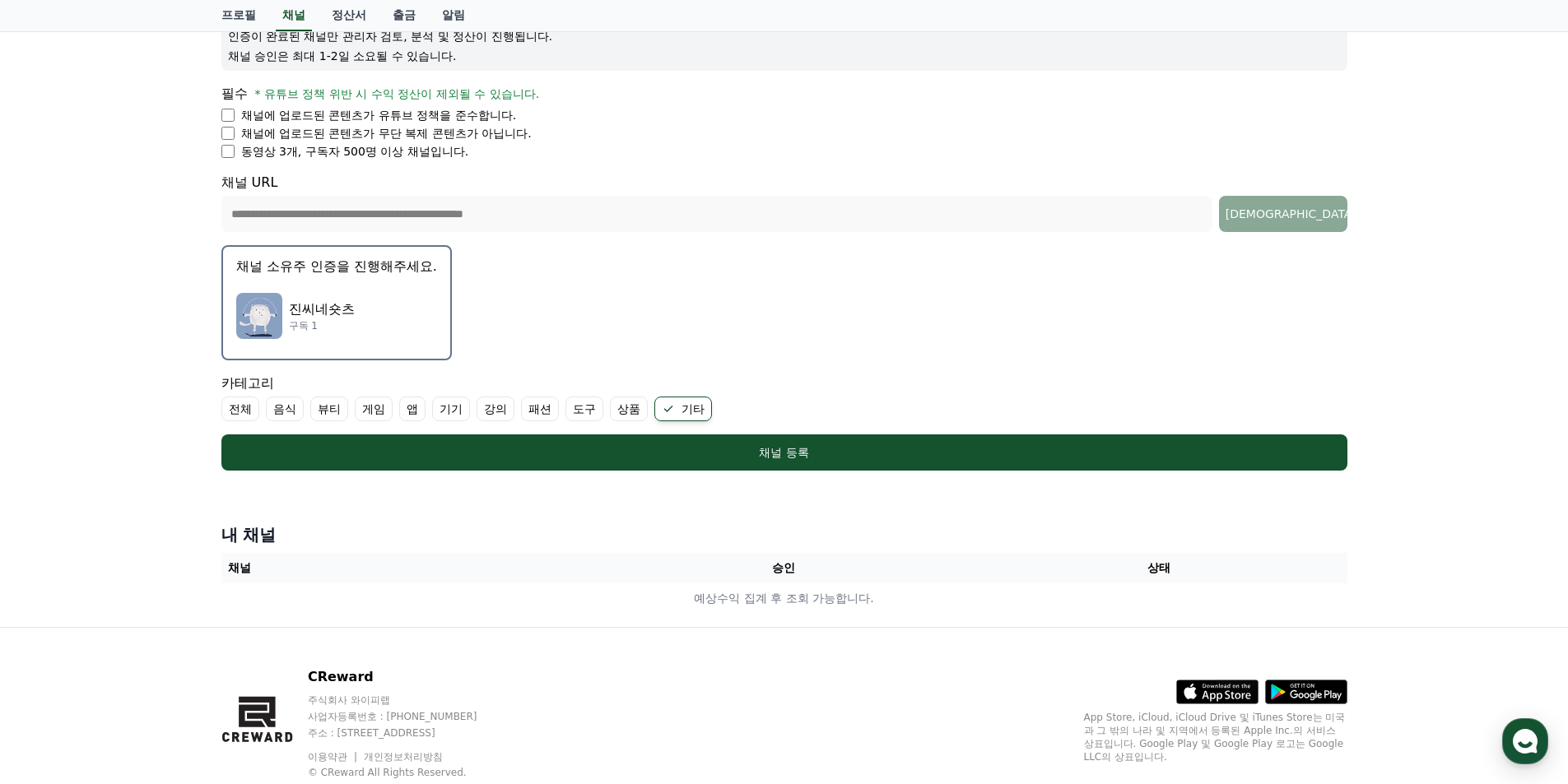
scroll to position [293, 0]
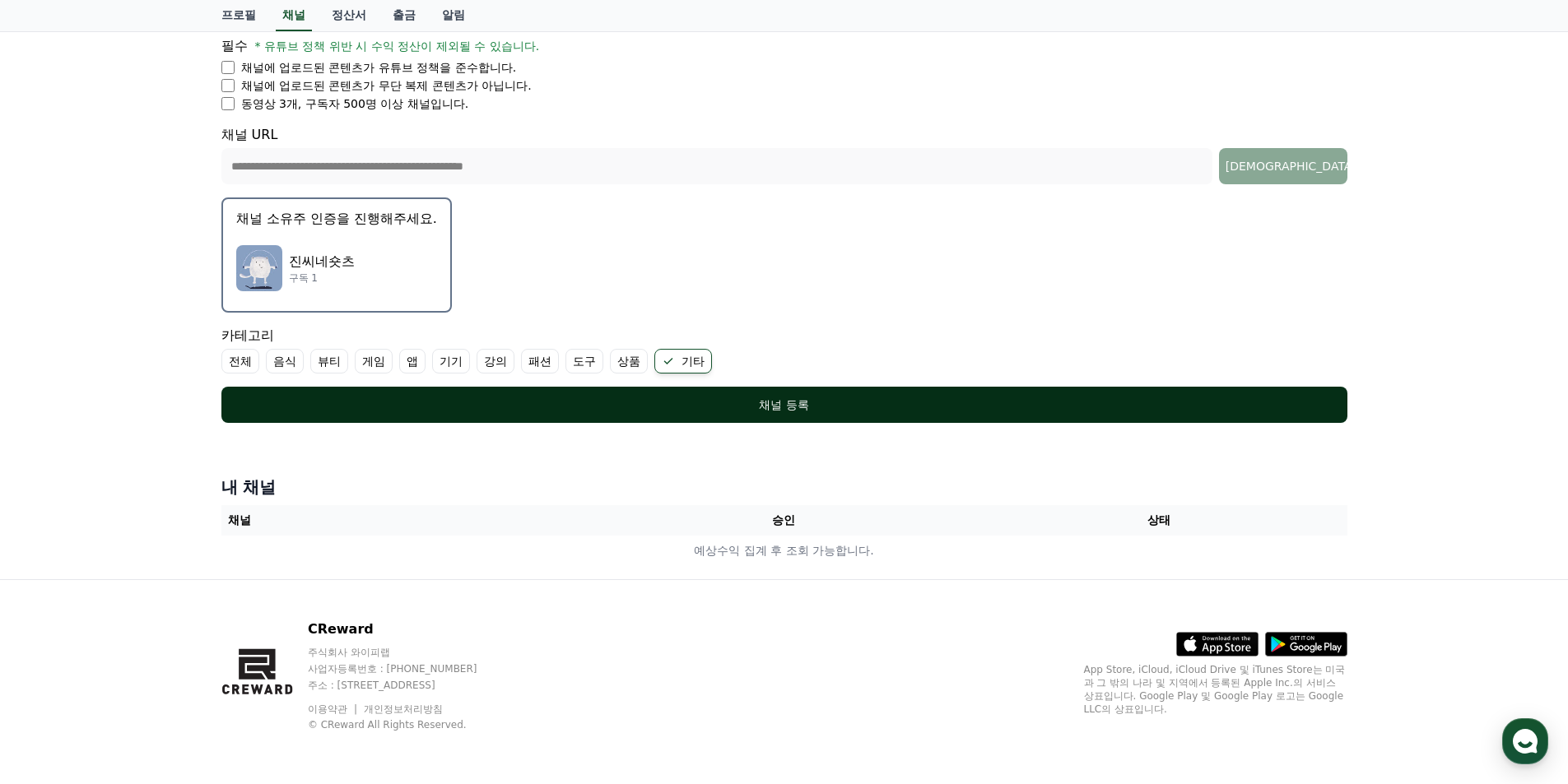
click at [717, 407] on div "채널 등록" at bounding box center [784, 405] width 1060 height 17
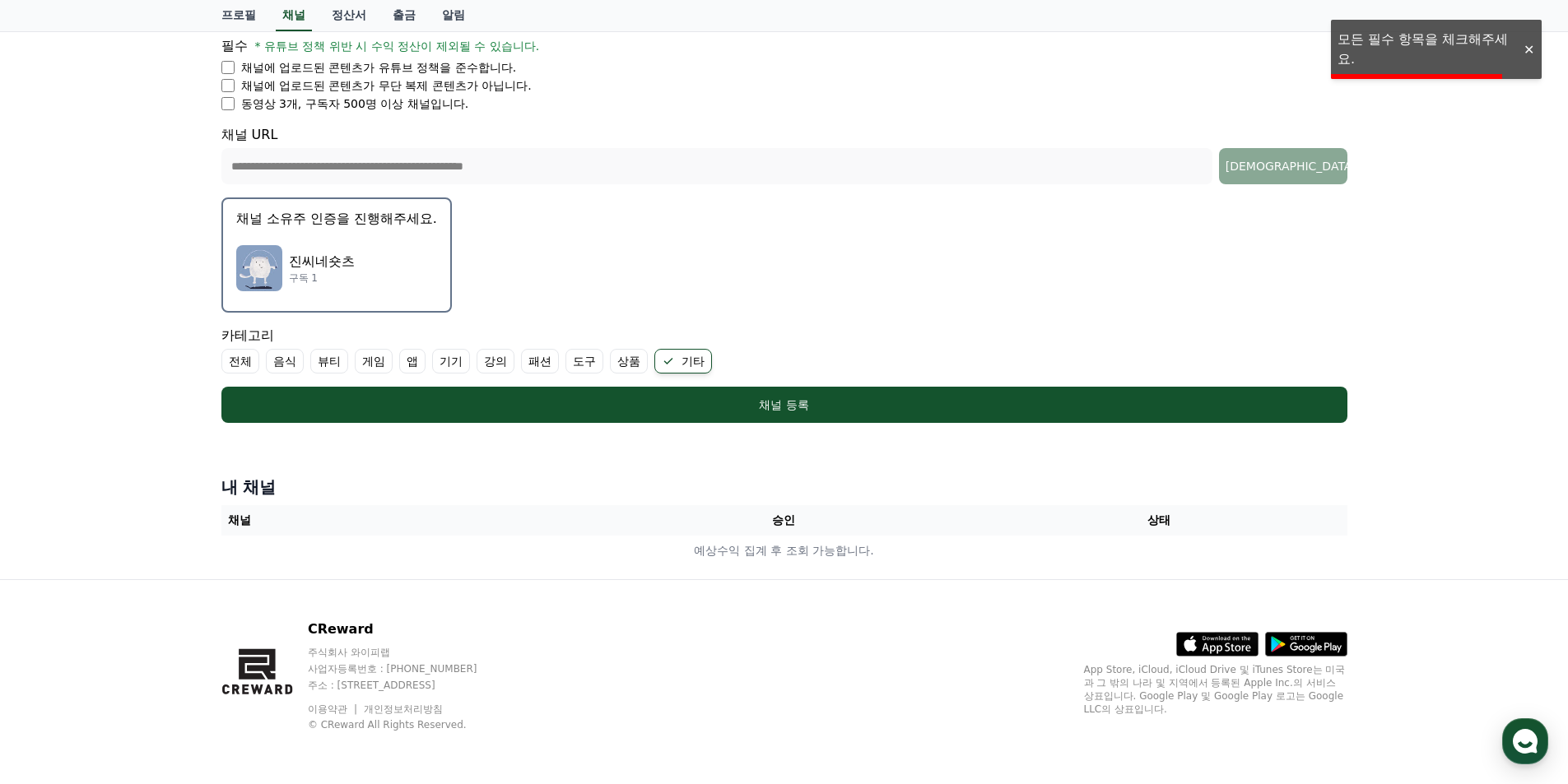
click at [1529, 50] on div at bounding box center [1529, 49] width 27 height 16
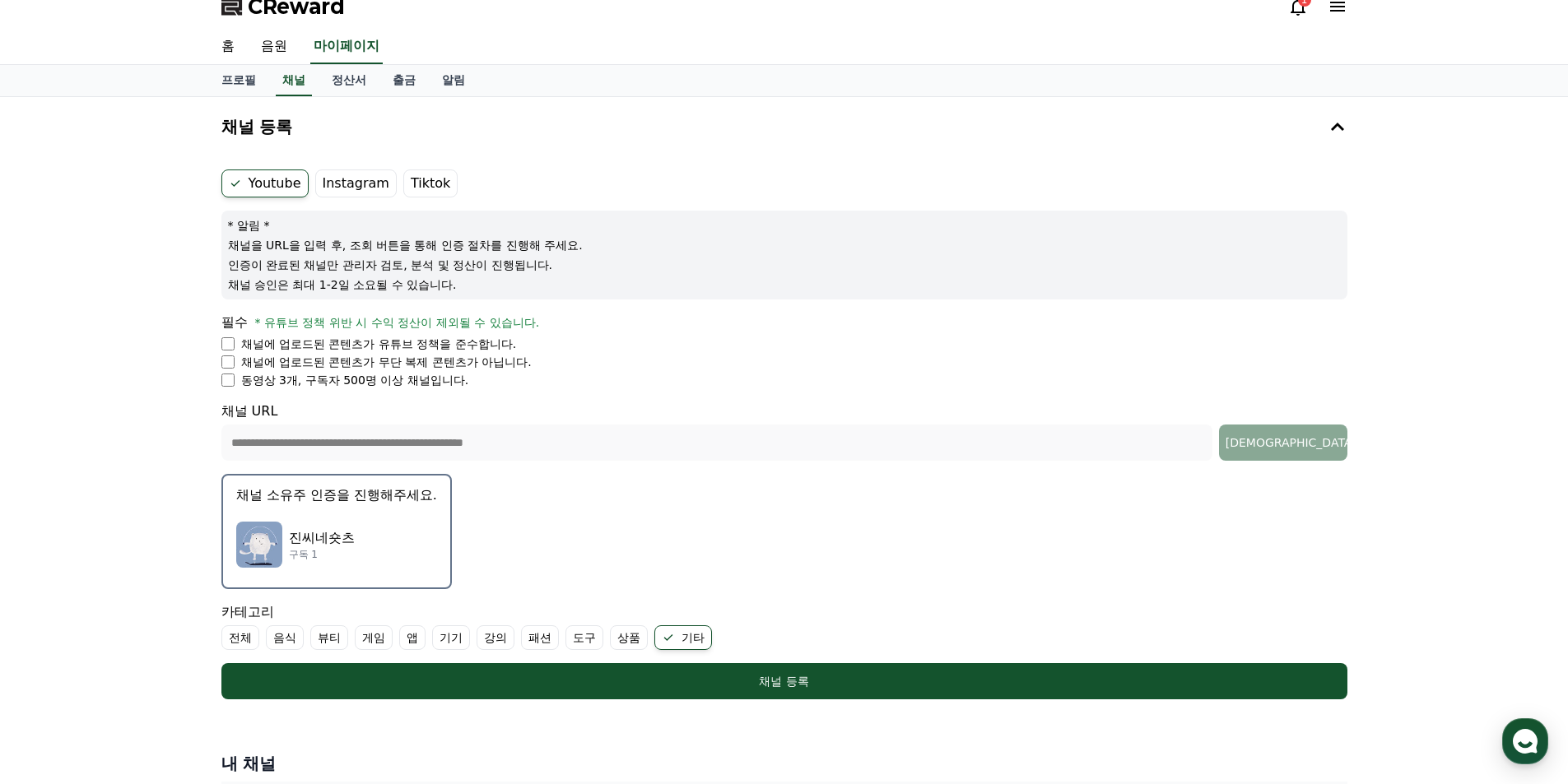
scroll to position [0, 0]
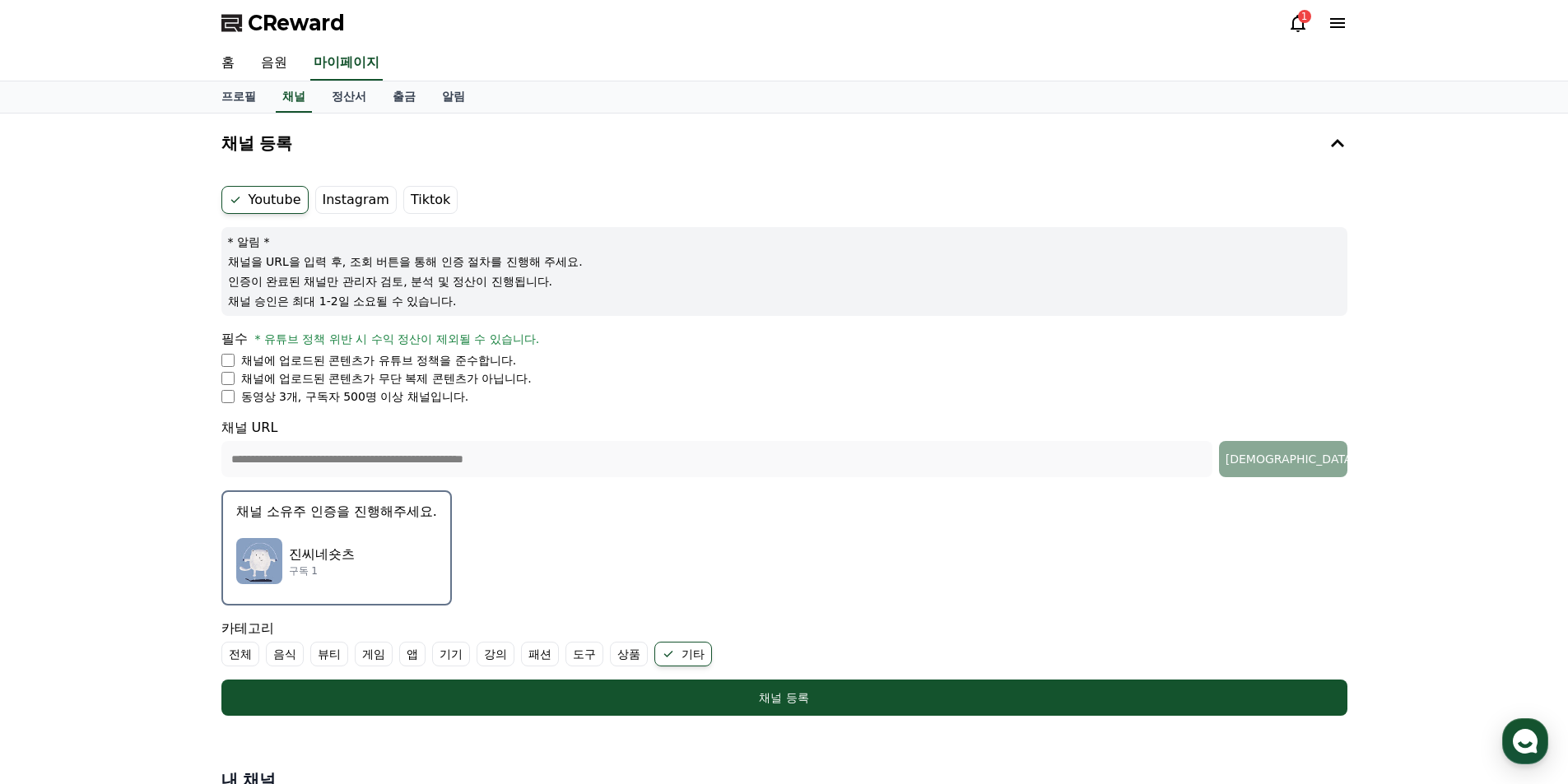
click at [342, 389] on p "동영상 3개, 구독자 500명 이상 채널입니다." at bounding box center [355, 397] width 228 height 17
click at [236, 375] on li "채널에 업로드된 콘텐츠가 무단 복제 콘텐츠가 아닙니다." at bounding box center [784, 379] width 1126 height 17
click at [237, 400] on li "동영상 3개, 구독자 500명 이상 채널입니다." at bounding box center [784, 397] width 1126 height 17
click at [370, 534] on div "진씨네숏츠 구독 1" at bounding box center [337, 561] width 201 height 66
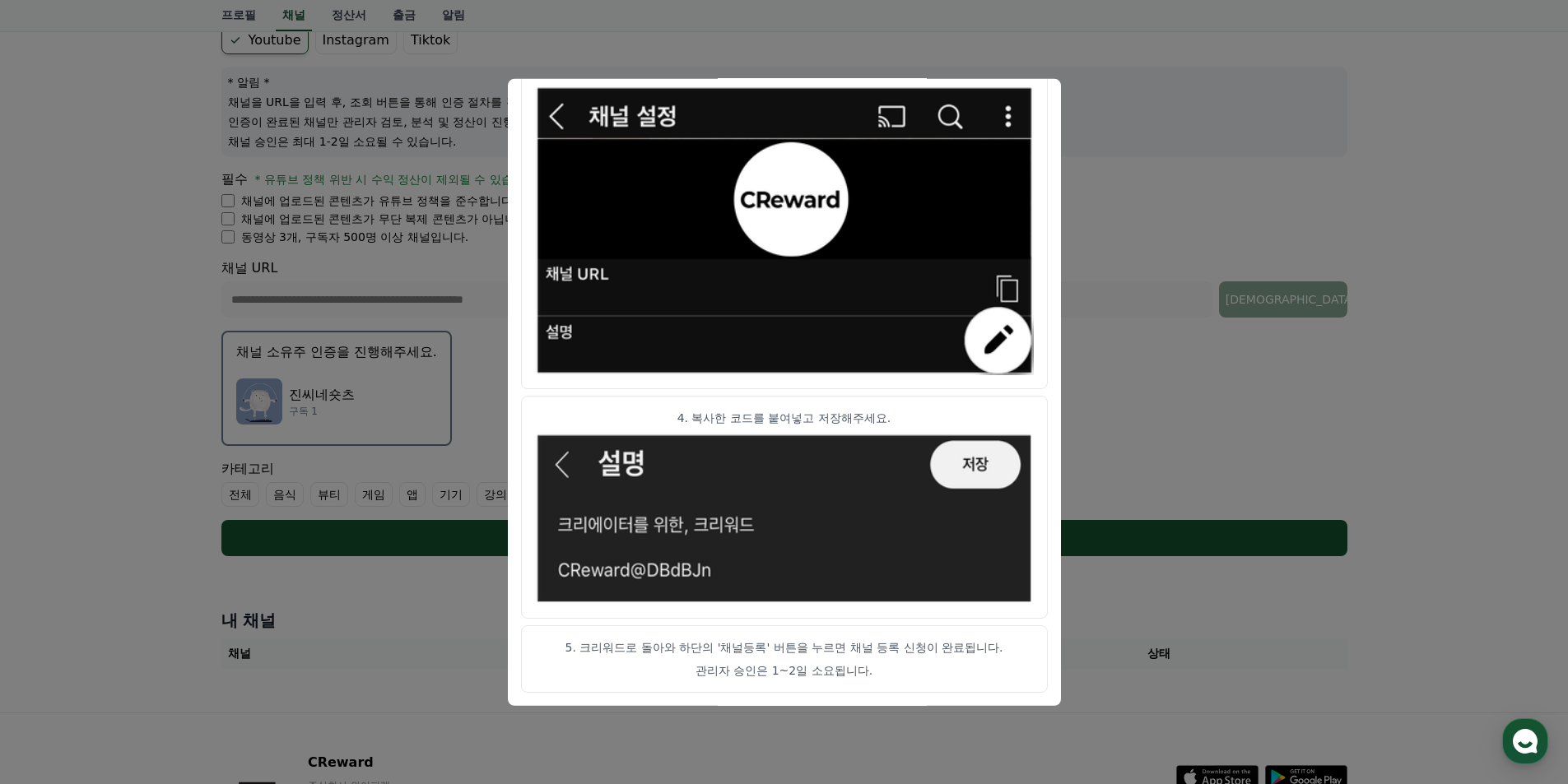
scroll to position [165, 0]
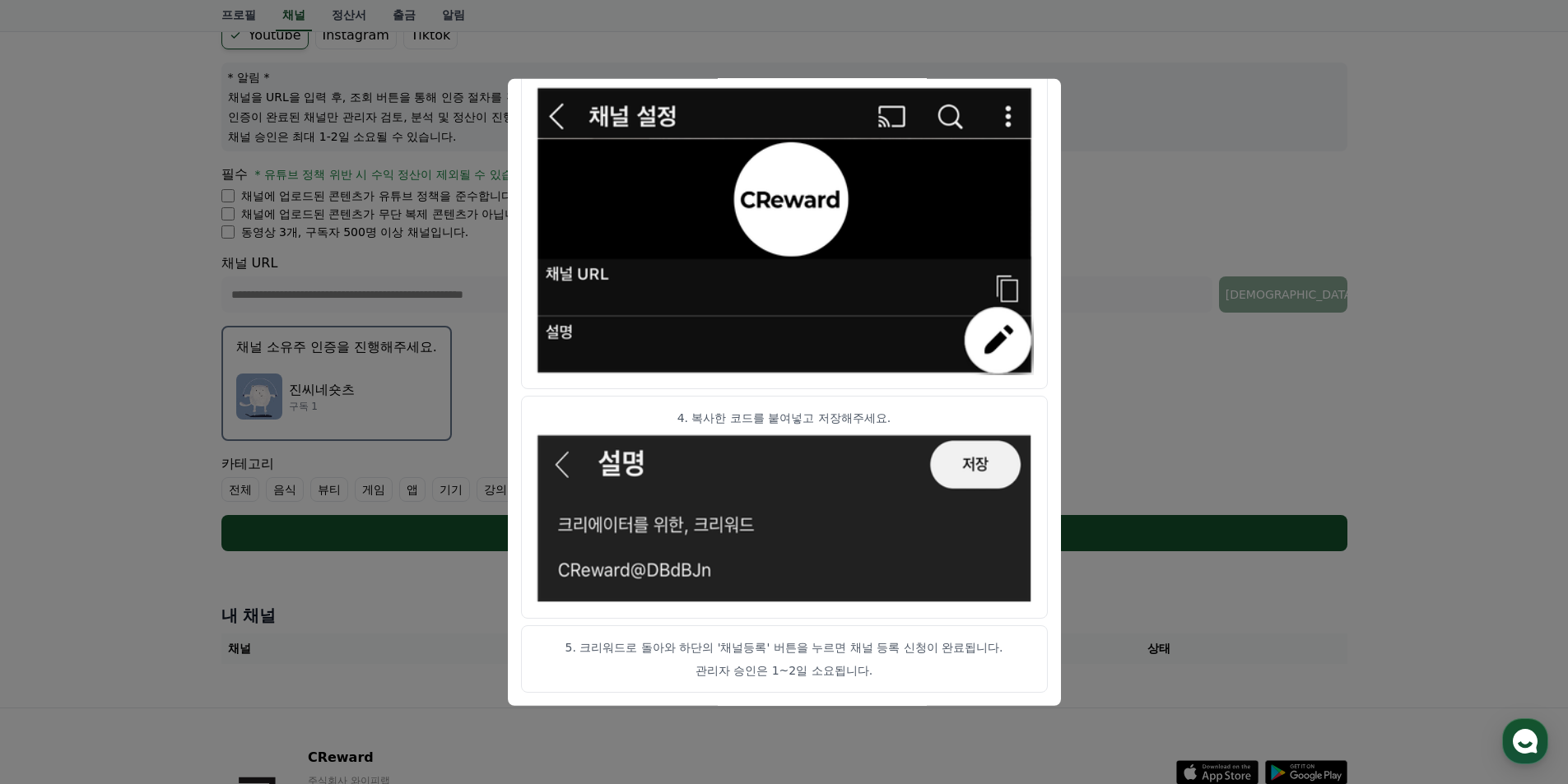
click at [1148, 465] on button "close modal" at bounding box center [784, 392] width 1568 height 784
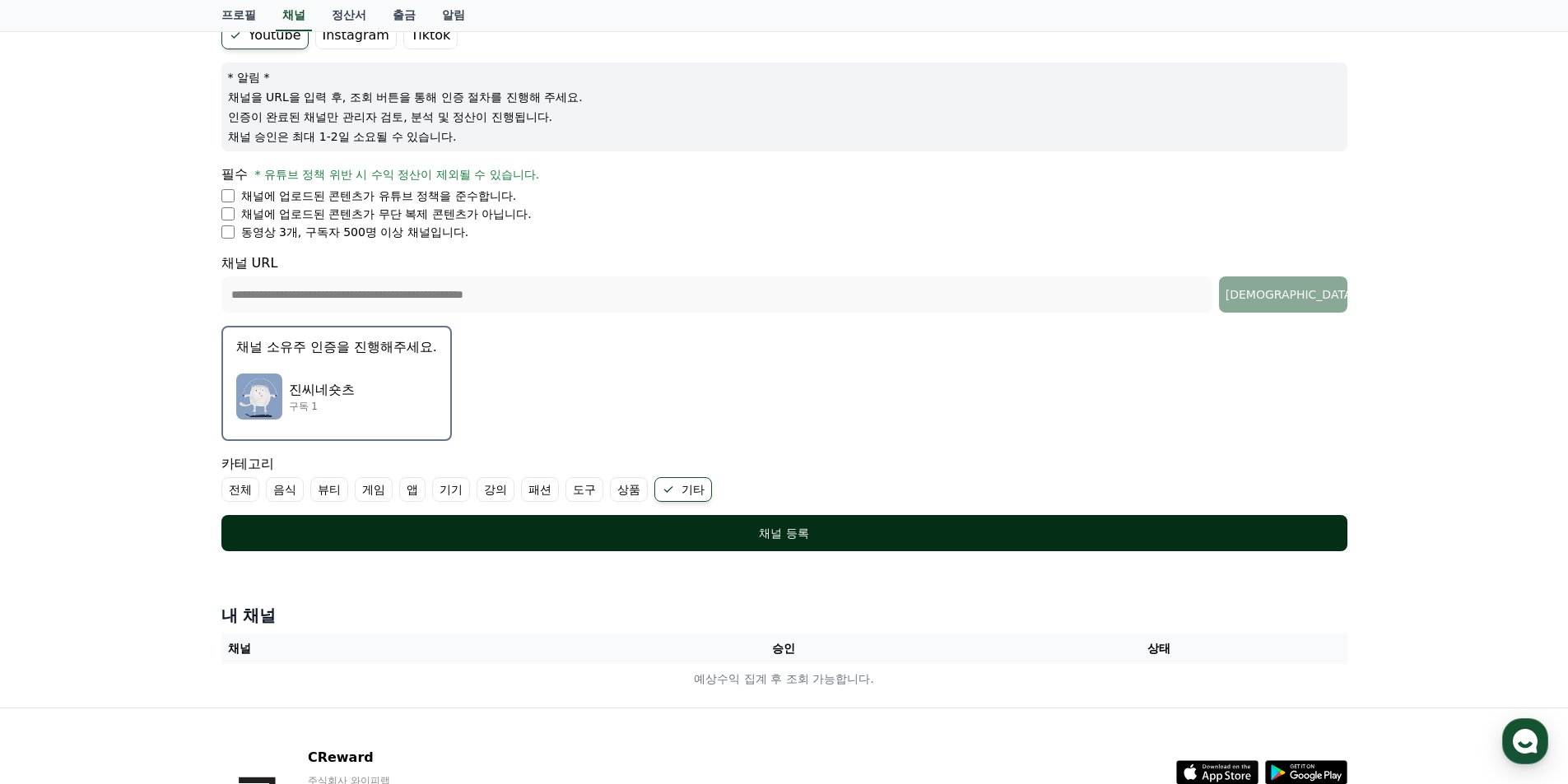
click at [990, 527] on div "채널 등록" at bounding box center [784, 533] width 1060 height 17
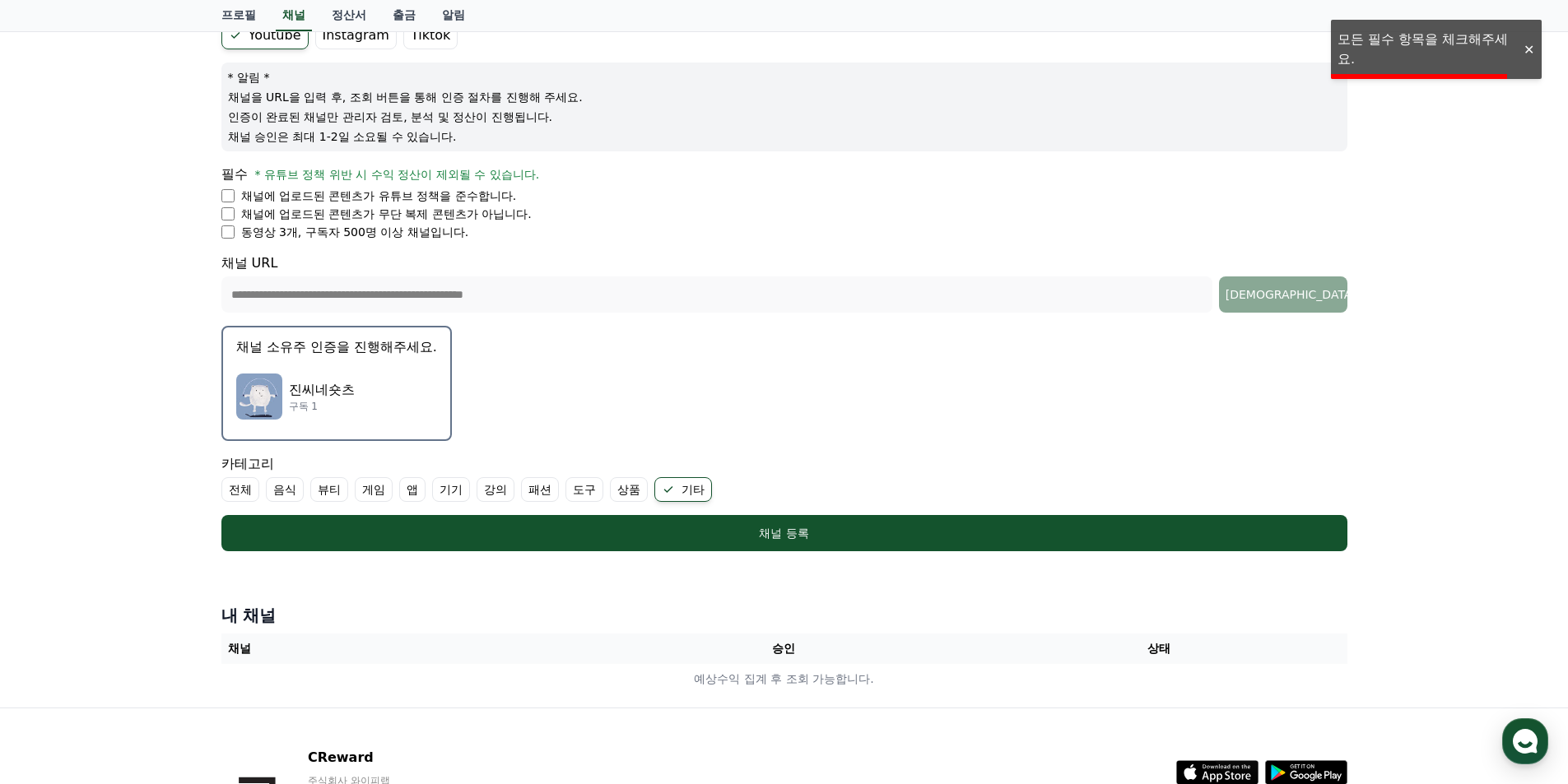
click at [1529, 52] on div at bounding box center [1529, 49] width 27 height 16
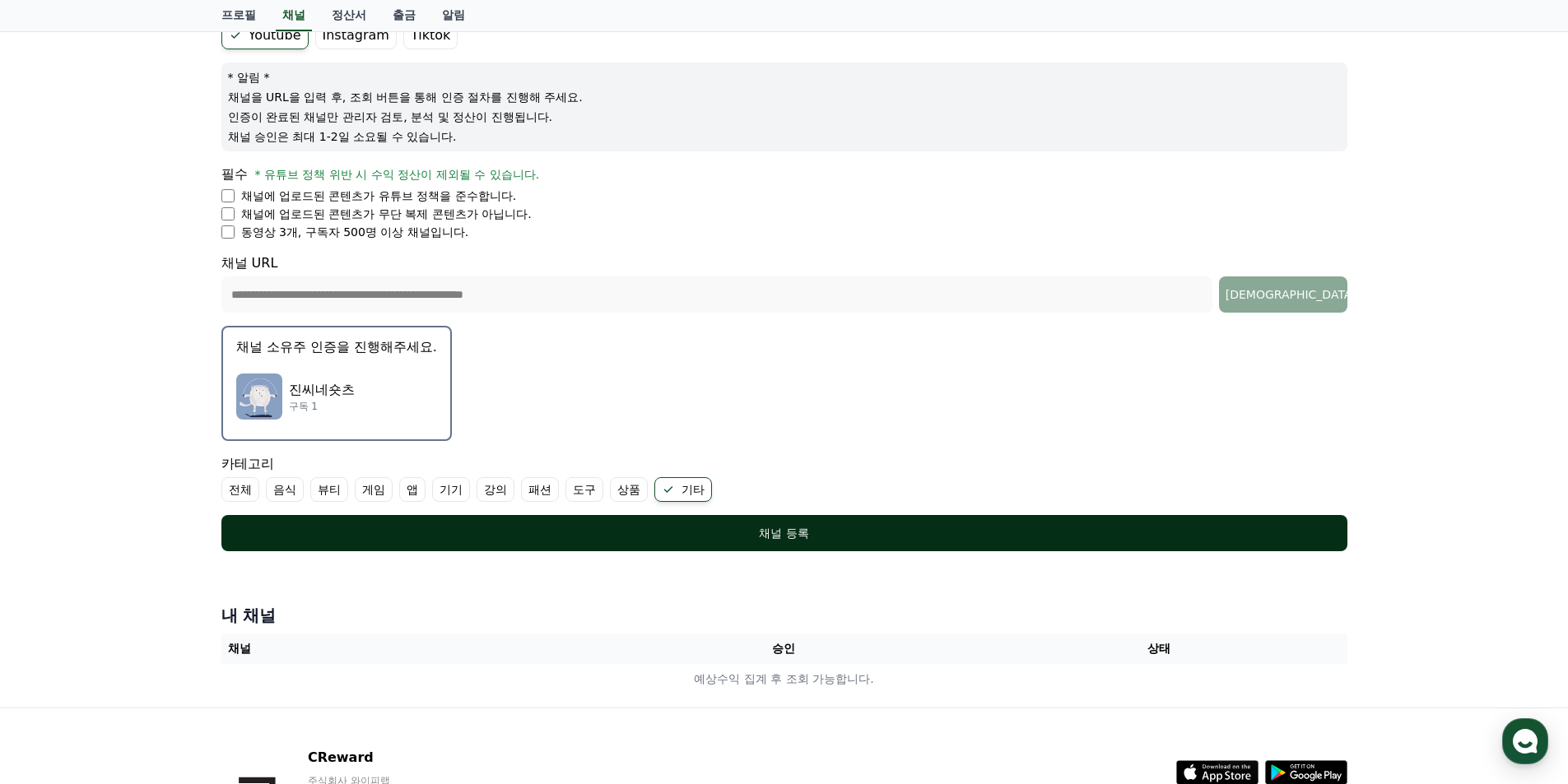
click at [820, 527] on div "채널 등록" at bounding box center [784, 533] width 1060 height 17
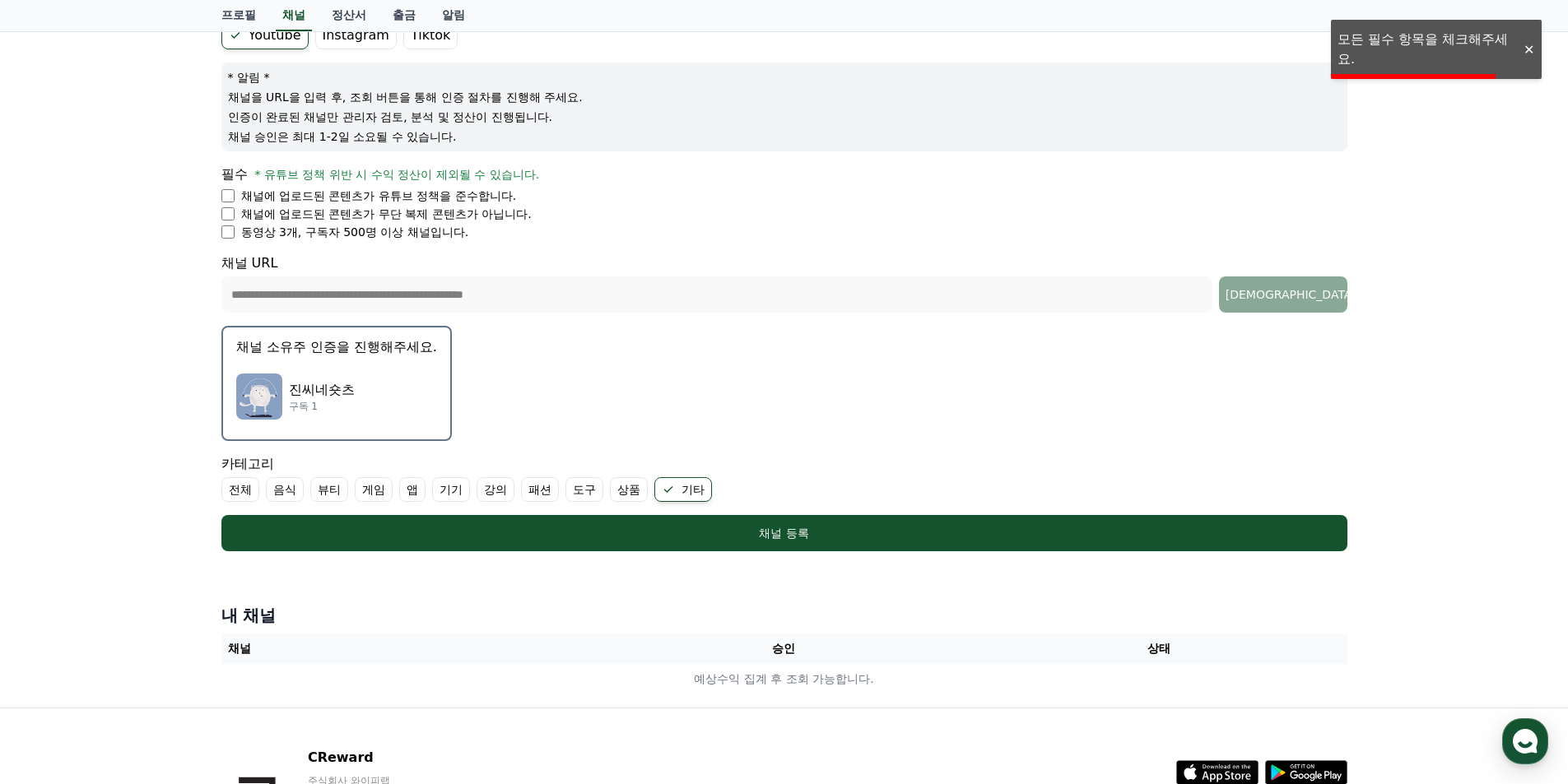
click at [1526, 53] on div at bounding box center [1529, 49] width 27 height 16
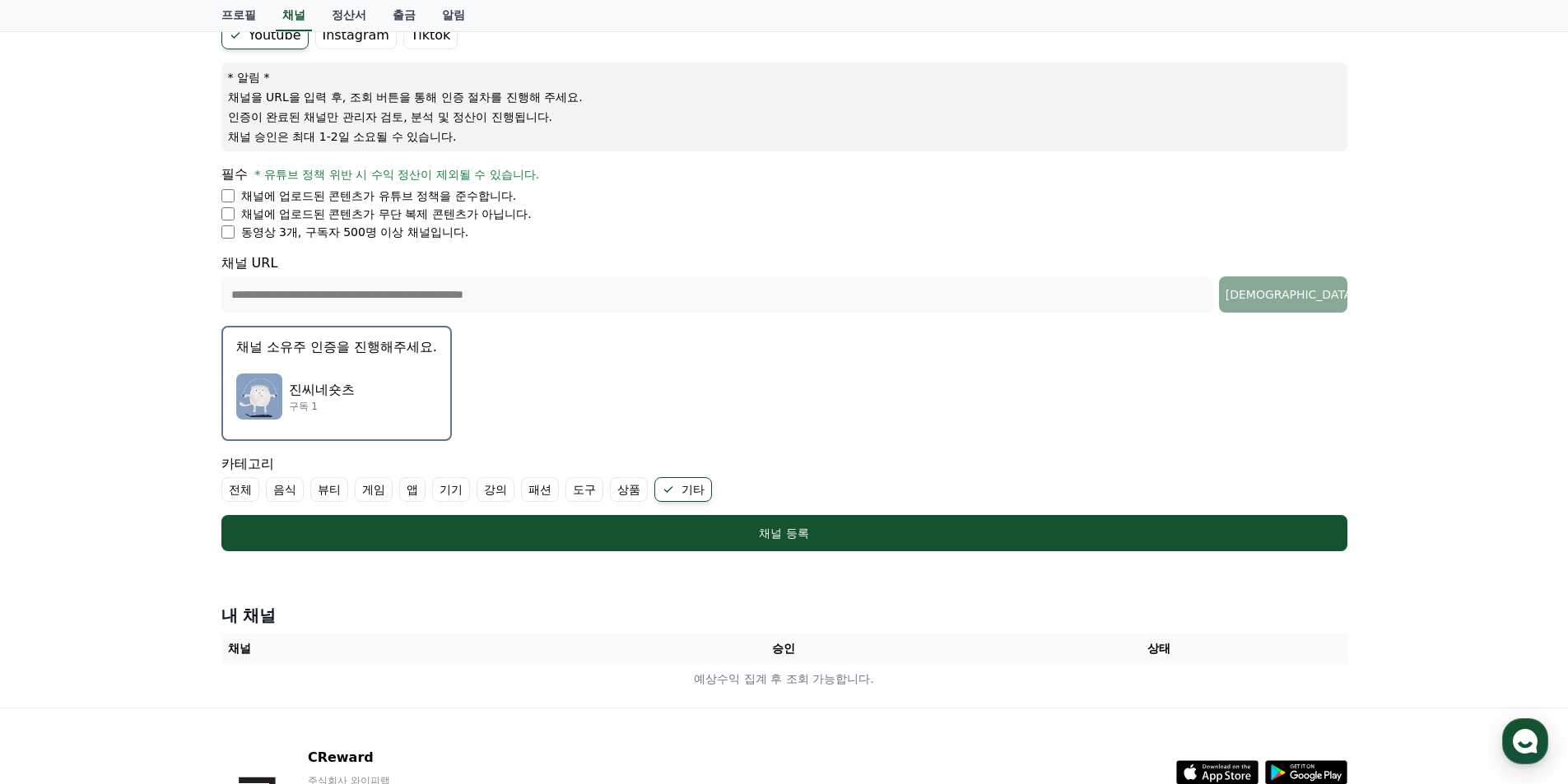
click at [238, 235] on li "동영상 3개, 구독자 500명 이상 채널입니다." at bounding box center [784, 232] width 1126 height 17
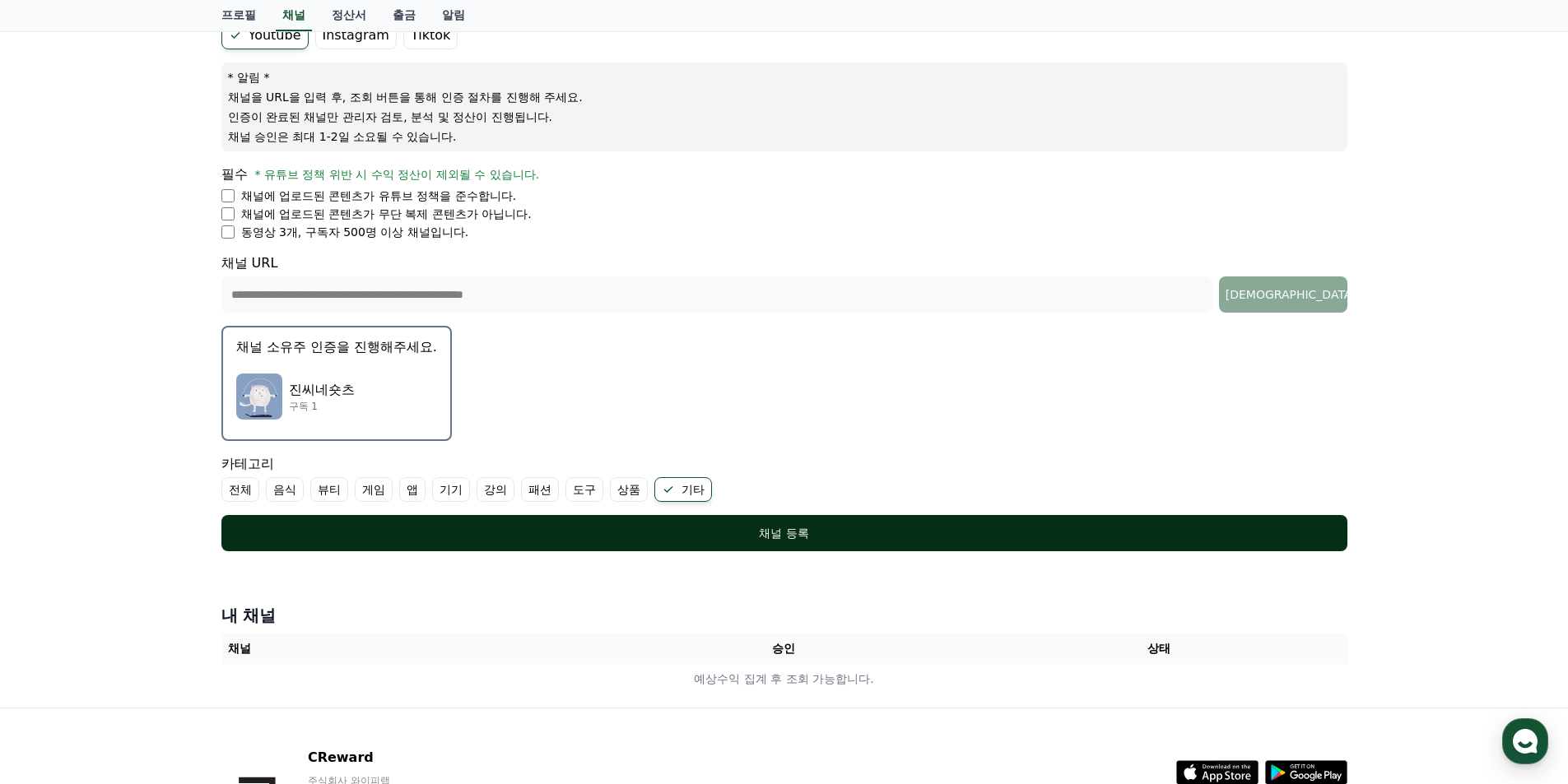
click at [605, 523] on button "채널 등록" at bounding box center [784, 532] width 1126 height 36
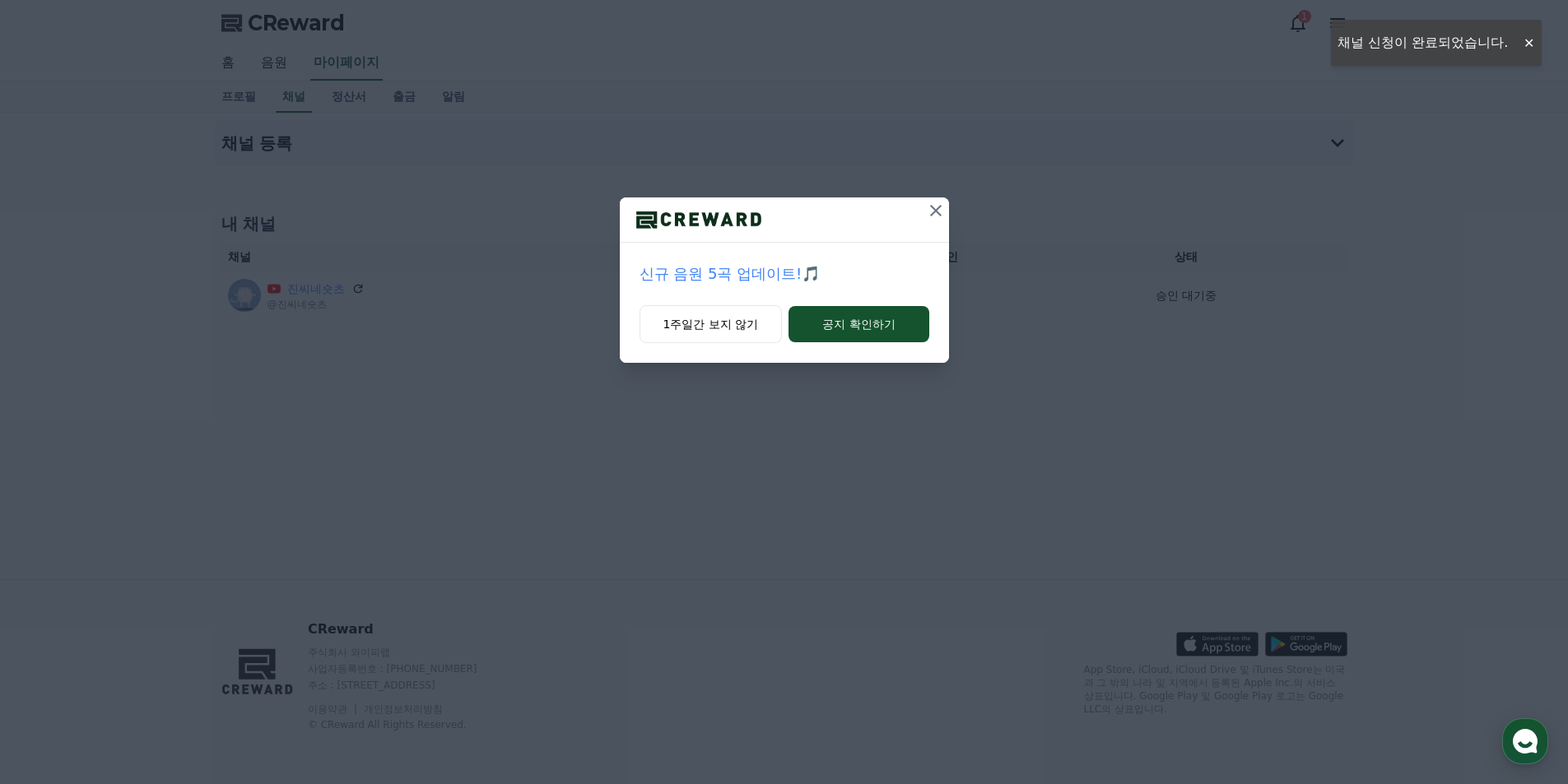
click at [942, 213] on icon at bounding box center [936, 211] width 20 height 20
